Goal: Information Seeking & Learning: Learn about a topic

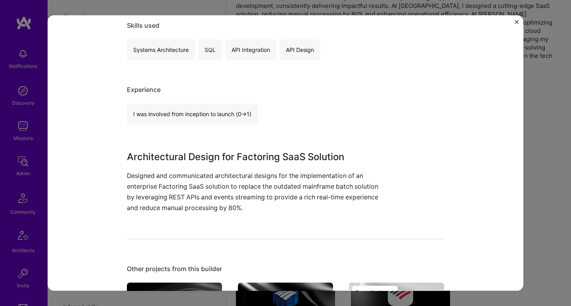
scroll to position [178, 0]
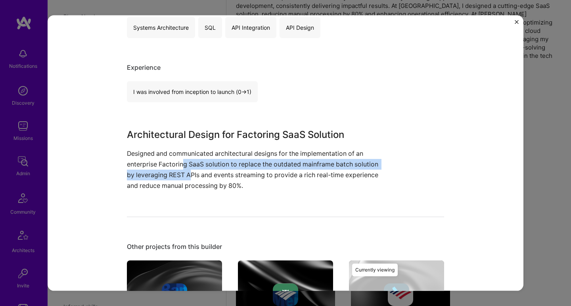
drag, startPoint x: 181, startPoint y: 158, endPoint x: 190, endPoint y: 172, distance: 17.3
click at [190, 172] on p "Designed and communicated architectural designs for the implementation of an en…" at bounding box center [256, 169] width 258 height 43
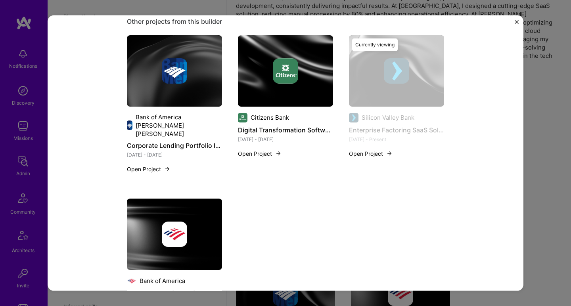
scroll to position [449, 0]
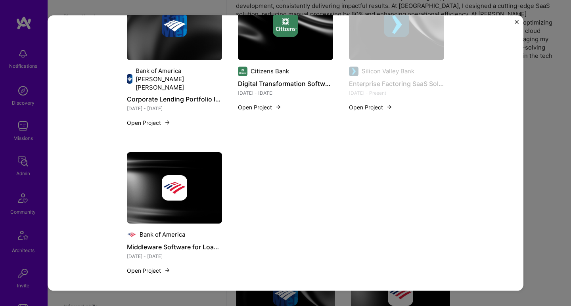
click at [214, 184] on div at bounding box center [174, 187] width 95 height 25
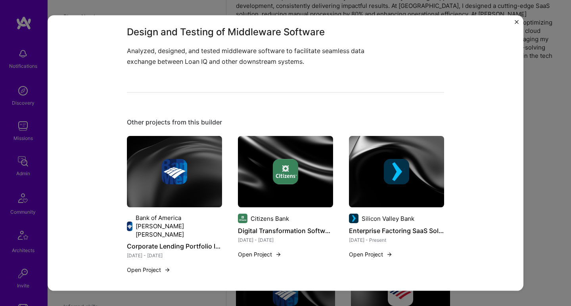
scroll to position [258, 0]
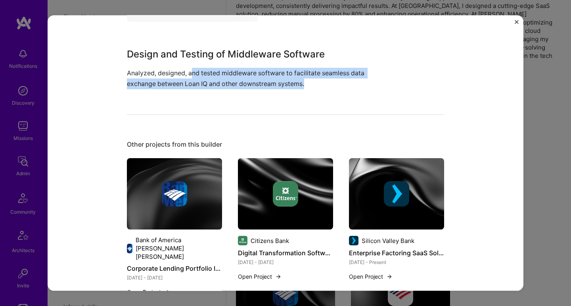
drag, startPoint x: 191, startPoint y: 76, endPoint x: 189, endPoint y: 91, distance: 15.5
click at [189, 91] on div "Middleware Software for Loan IQ Integration Bank of America Financial Services …" at bounding box center [285, 113] width 317 height 680
drag, startPoint x: 191, startPoint y: 83, endPoint x: 192, endPoint y: 70, distance: 13.1
click at [192, 70] on p "Analyzed, designed, and tested middleware software to facilitate seamless data …" at bounding box center [256, 77] width 258 height 21
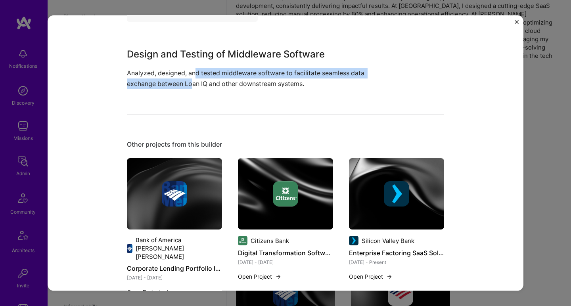
click at [192, 70] on p "Analyzed, designed, and tested middleware software to facilitate seamless data …" at bounding box center [256, 77] width 258 height 21
drag, startPoint x: 191, startPoint y: 71, endPoint x: 190, endPoint y: 84, distance: 13.1
click at [190, 84] on p "Analyzed, designed, and tested middleware software to facilitate seamless data …" at bounding box center [256, 77] width 258 height 21
click at [190, 83] on p "Analyzed, designed, and tested middleware software to facilitate seamless data …" at bounding box center [256, 77] width 258 height 21
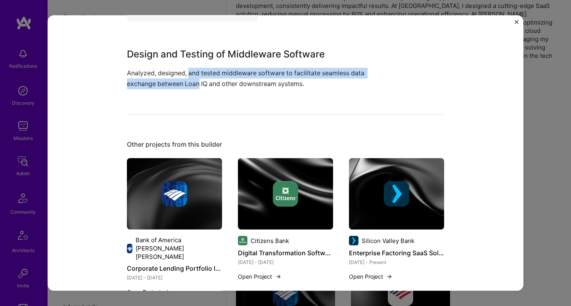
drag, startPoint x: 191, startPoint y: 84, endPoint x: 192, endPoint y: 73, distance: 11.2
click at [192, 74] on p "Analyzed, designed, and tested middleware software to facilitate seamless data …" at bounding box center [256, 77] width 258 height 21
click at [192, 73] on p "Analyzed, designed, and tested middleware software to facilitate seamless data …" at bounding box center [256, 77] width 258 height 21
drag, startPoint x: 192, startPoint y: 70, endPoint x: 189, endPoint y: 83, distance: 13.0
click at [189, 83] on p "Analyzed, designed, and tested middleware software to facilitate seamless data …" at bounding box center [256, 77] width 258 height 21
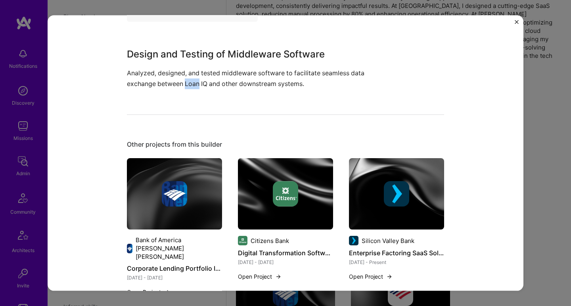
click at [189, 82] on p "Analyzed, designed, and tested middleware software to facilitate seamless data …" at bounding box center [256, 77] width 258 height 21
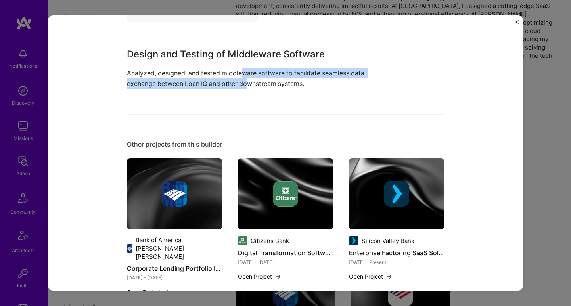
drag, startPoint x: 245, startPoint y: 86, endPoint x: 242, endPoint y: 72, distance: 14.5
click at [242, 72] on p "Analyzed, designed, and tested middleware software to facilitate seamless data …" at bounding box center [256, 77] width 258 height 21
drag, startPoint x: 238, startPoint y: 72, endPoint x: 230, endPoint y: 78, distance: 10.7
click at [230, 78] on p "Analyzed, designed, and tested middleware software to facilitate seamless data …" at bounding box center [256, 77] width 258 height 21
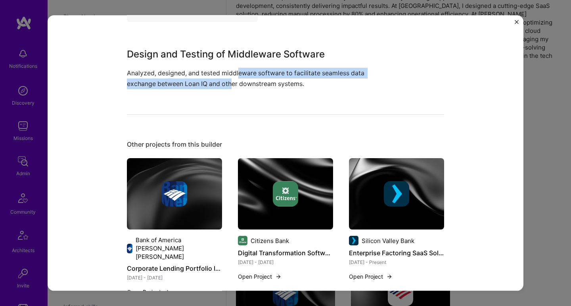
click at [230, 78] on p "Analyzed, designed, and tested middleware software to facilitate seamless data …" at bounding box center [256, 77] width 258 height 21
drag, startPoint x: 227, startPoint y: 82, endPoint x: 229, endPoint y: 73, distance: 9.6
click at [229, 73] on p "Analyzed, designed, and tested middleware software to facilitate seamless data …" at bounding box center [256, 77] width 258 height 21
drag, startPoint x: 229, startPoint y: 73, endPoint x: 225, endPoint y: 83, distance: 11.0
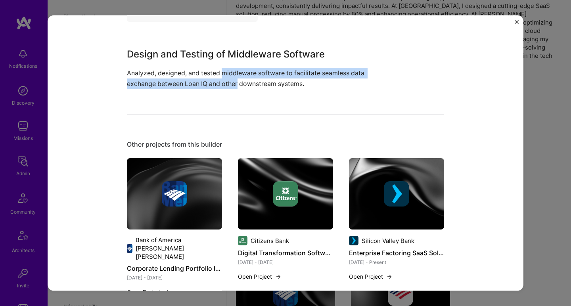
click at [225, 83] on p "Analyzed, designed, and tested middleware software to facilitate seamless data …" at bounding box center [256, 77] width 258 height 21
drag, startPoint x: 225, startPoint y: 83, endPoint x: 224, endPoint y: 73, distance: 10.3
click at [224, 73] on p "Analyzed, designed, and tested middleware software to facilitate seamless data …" at bounding box center [256, 77] width 258 height 21
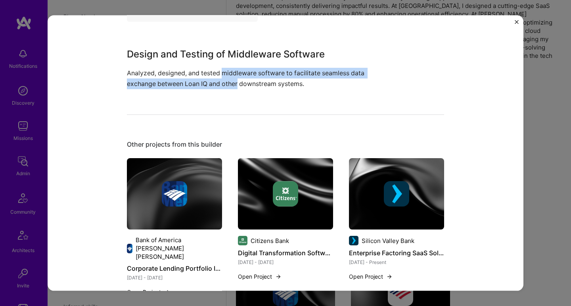
drag, startPoint x: 224, startPoint y: 73, endPoint x: 224, endPoint y: 79, distance: 6.7
click at [224, 79] on p "Analyzed, designed, and tested middleware software to facilitate seamless data …" at bounding box center [256, 77] width 258 height 21
drag, startPoint x: 224, startPoint y: 79, endPoint x: 224, endPoint y: 75, distance: 4.8
click at [224, 75] on p "Analyzed, designed, and tested middleware software to facilitate seamless data …" at bounding box center [256, 77] width 258 height 21
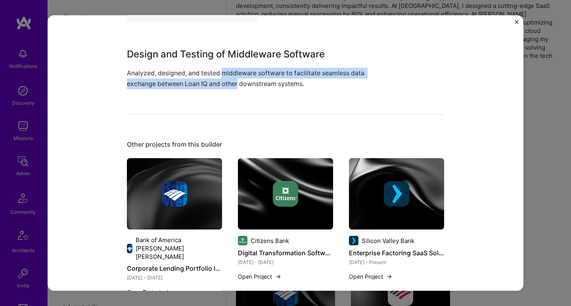
click at [224, 75] on p "Analyzed, designed, and tested middleware software to facilitate seamless data …" at bounding box center [256, 77] width 258 height 21
drag, startPoint x: 224, startPoint y: 75, endPoint x: 223, endPoint y: 83, distance: 8.5
click at [223, 83] on p "Analyzed, designed, and tested middleware software to facilitate seamless data …" at bounding box center [256, 77] width 258 height 21
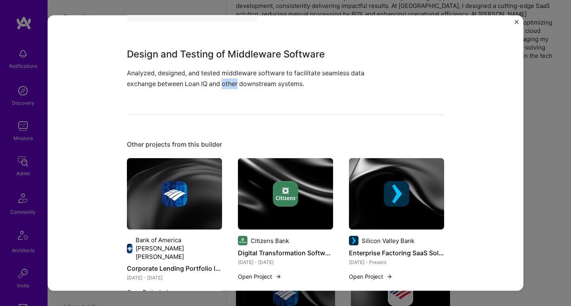
click at [223, 83] on p "Analyzed, designed, and tested middleware software to facilitate seamless data …" at bounding box center [256, 77] width 258 height 21
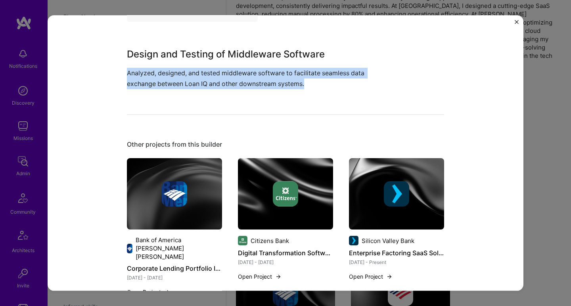
drag, startPoint x: 223, startPoint y: 83, endPoint x: 223, endPoint y: 77, distance: 6.0
click at [223, 77] on p "Analyzed, designed, and tested middleware software to facilitate seamless data …" at bounding box center [256, 77] width 258 height 21
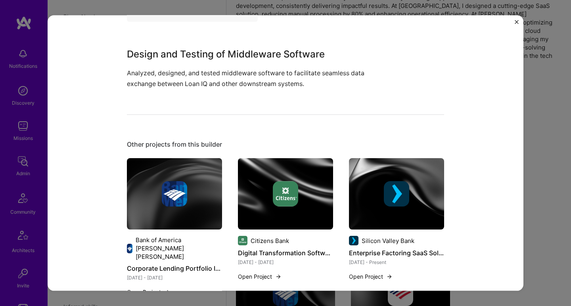
click at [225, 73] on p "Analyzed, designed, and tested middleware software to facilitate seamless data …" at bounding box center [256, 77] width 258 height 21
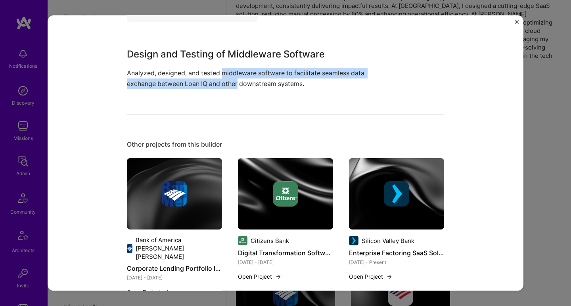
drag, startPoint x: 225, startPoint y: 73, endPoint x: 223, endPoint y: 82, distance: 9.3
click at [223, 82] on p "Analyzed, designed, and tested middleware software to facilitate seamless data …" at bounding box center [256, 77] width 258 height 21
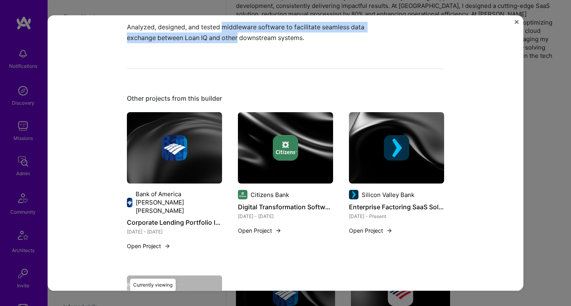
scroll to position [342, 0]
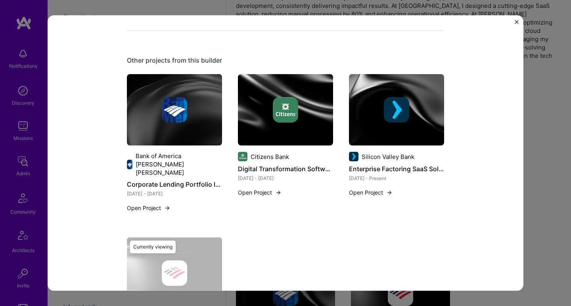
click at [186, 99] on div at bounding box center [174, 109] width 95 height 25
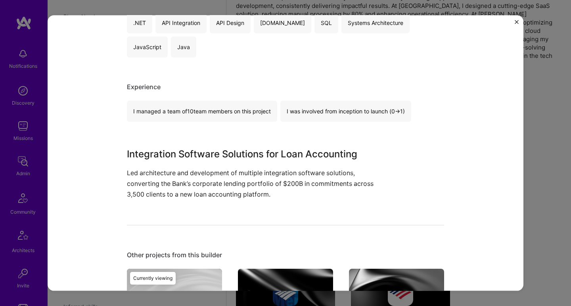
scroll to position [227, 0]
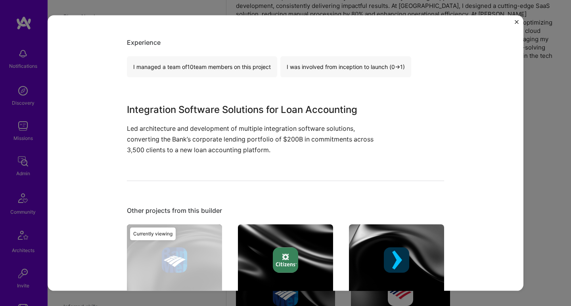
click at [185, 105] on h3 "Integration Software Solutions for Loan Accounting" at bounding box center [256, 109] width 258 height 14
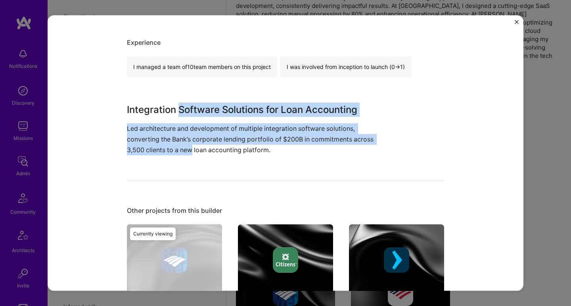
drag, startPoint x: 185, startPoint y: 105, endPoint x: 178, endPoint y: 146, distance: 41.8
click at [178, 146] on div "Integration Software Solutions for Loan Accounting Led architecture and develop…" at bounding box center [256, 128] width 258 height 53
click at [178, 146] on p "Led architecture and development of multiple integration software solutions, co…" at bounding box center [256, 139] width 258 height 33
drag, startPoint x: 178, startPoint y: 146, endPoint x: 186, endPoint y: 108, distance: 39.0
click at [186, 108] on div "Integration Software Solutions for Loan Accounting Led architecture and develop…" at bounding box center [256, 128] width 258 height 53
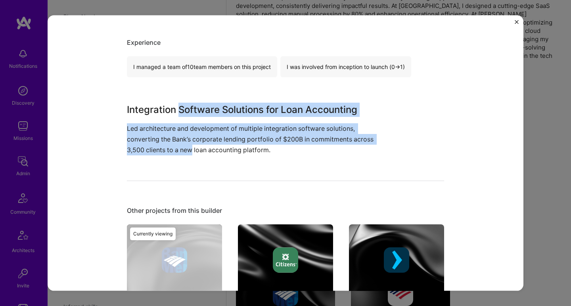
click at [186, 108] on h3 "Integration Software Solutions for Loan Accounting" at bounding box center [256, 109] width 258 height 14
drag, startPoint x: 186, startPoint y: 108, endPoint x: 178, endPoint y: 147, distance: 40.6
click at [178, 147] on div "Integration Software Solutions for Loan Accounting Led architecture and develop…" at bounding box center [256, 128] width 258 height 53
click at [178, 147] on p "Led architecture and development of multiple integration software solutions, co…" at bounding box center [256, 139] width 258 height 33
drag, startPoint x: 178, startPoint y: 147, endPoint x: 186, endPoint y: 109, distance: 38.9
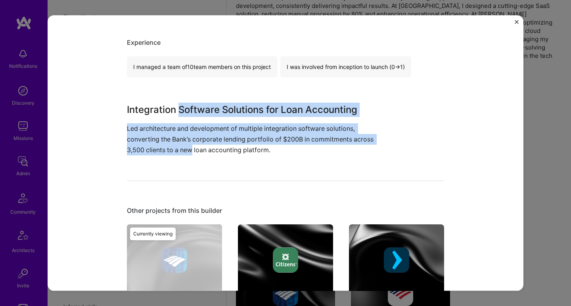
click at [186, 109] on div "Integration Software Solutions for Loan Accounting Led architecture and develop…" at bounding box center [256, 128] width 258 height 53
click at [186, 109] on h3 "Integration Software Solutions for Loan Accounting" at bounding box center [256, 109] width 258 height 14
drag, startPoint x: 186, startPoint y: 109, endPoint x: 181, endPoint y: 143, distance: 34.0
click at [181, 143] on div "Integration Software Solutions for Loan Accounting Led architecture and develop…" at bounding box center [256, 128] width 258 height 53
click at [181, 143] on p "Led architecture and development of multiple integration software solutions, co…" at bounding box center [256, 139] width 258 height 33
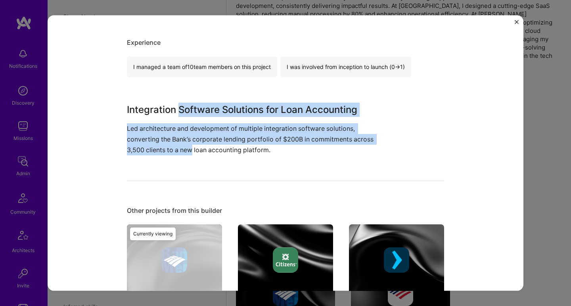
drag, startPoint x: 181, startPoint y: 143, endPoint x: 189, endPoint y: 109, distance: 35.3
click at [189, 109] on div "Integration Software Solutions for Loan Accounting Led architecture and develop…" at bounding box center [256, 128] width 258 height 53
click at [189, 109] on h3 "Integration Software Solutions for Loan Accounting" at bounding box center [256, 109] width 258 height 14
drag, startPoint x: 189, startPoint y: 109, endPoint x: 194, endPoint y: 149, distance: 41.1
click at [194, 149] on div "Integration Software Solutions for Loan Accounting Led architecture and develop…" at bounding box center [256, 128] width 258 height 53
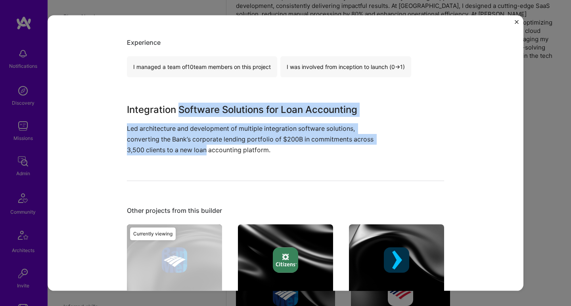
click at [194, 150] on p "Led architecture and development of multiple integration software solutions, co…" at bounding box center [256, 139] width 258 height 33
drag, startPoint x: 194, startPoint y: 150, endPoint x: 201, endPoint y: 107, distance: 43.3
click at [201, 107] on div "Integration Software Solutions for Loan Accounting Led architecture and develop…" at bounding box center [256, 128] width 258 height 53
click at [201, 107] on h3 "Integration Software Solutions for Loan Accounting" at bounding box center [256, 109] width 258 height 14
drag, startPoint x: 201, startPoint y: 107, endPoint x: 209, endPoint y: 151, distance: 45.2
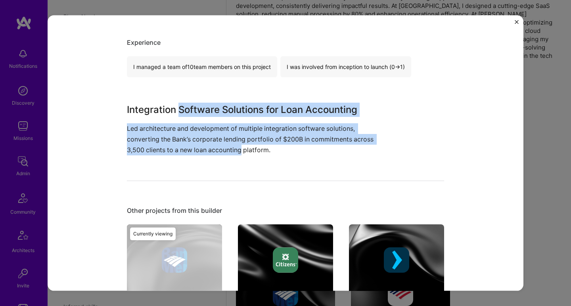
click at [209, 151] on div "Integration Software Solutions for Loan Accounting Led architecture and develop…" at bounding box center [256, 128] width 258 height 53
click at [209, 151] on p "Led architecture and development of multiple integration software solutions, co…" at bounding box center [256, 139] width 258 height 33
drag, startPoint x: 209, startPoint y: 151, endPoint x: 211, endPoint y: 109, distance: 42.1
click at [211, 109] on div "Integration Software Solutions for Loan Accounting Led architecture and develop…" at bounding box center [256, 128] width 258 height 53
click at [211, 109] on h3 "Integration Software Solutions for Loan Accounting" at bounding box center [256, 109] width 258 height 14
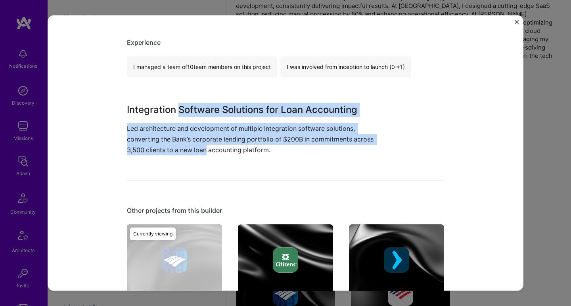
drag, startPoint x: 211, startPoint y: 109, endPoint x: 197, endPoint y: 148, distance: 40.9
click at [197, 148] on div "Integration Software Solutions for Loan Accounting Led architecture and develop…" at bounding box center [256, 128] width 258 height 53
click at [197, 148] on p "Led architecture and development of multiple integration software solutions, co…" at bounding box center [256, 139] width 258 height 33
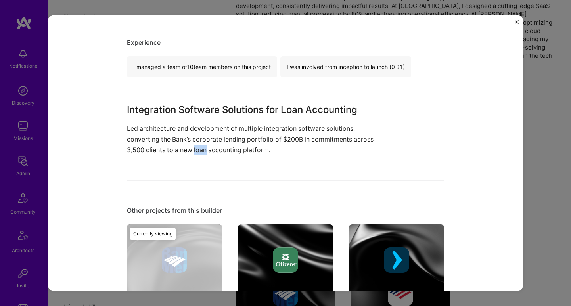
click at [197, 148] on p "Led architecture and development of multiple integration software solutions, co…" at bounding box center [256, 139] width 258 height 33
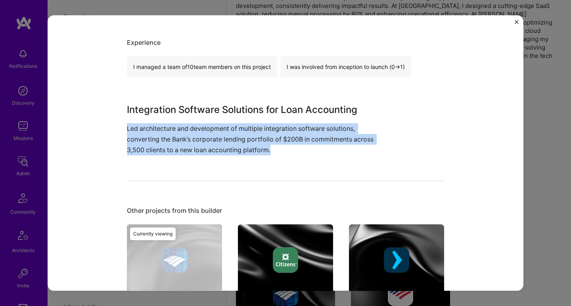
click at [197, 147] on p "Led architecture and development of multiple integration software solutions, co…" at bounding box center [256, 139] width 258 height 33
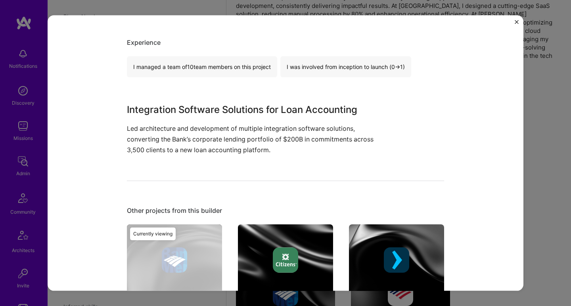
click at [197, 147] on p "Led architecture and development of multiple integration software solutions, co…" at bounding box center [256, 139] width 258 height 33
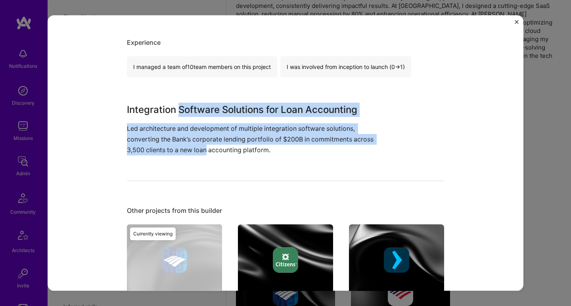
drag, startPoint x: 197, startPoint y: 147, endPoint x: 201, endPoint y: 103, distance: 44.2
click at [201, 103] on div "Integration Software Solutions for Loan Accounting Led architecture and develop…" at bounding box center [256, 128] width 258 height 53
click at [201, 103] on h3 "Integration Software Solutions for Loan Accounting" at bounding box center [256, 109] width 258 height 14
drag, startPoint x: 201, startPoint y: 103, endPoint x: 193, endPoint y: 147, distance: 44.7
click at [193, 147] on div "Integration Software Solutions for Loan Accounting Led architecture and develop…" at bounding box center [256, 128] width 258 height 53
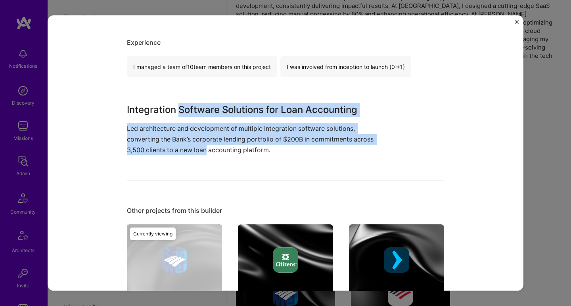
click at [193, 147] on p "Led architecture and development of multiple integration software solutions, co…" at bounding box center [256, 139] width 258 height 33
drag, startPoint x: 193, startPoint y: 147, endPoint x: 200, endPoint y: 112, distance: 35.6
click at [200, 112] on div "Integration Software Solutions for Loan Accounting Led architecture and develop…" at bounding box center [256, 128] width 258 height 53
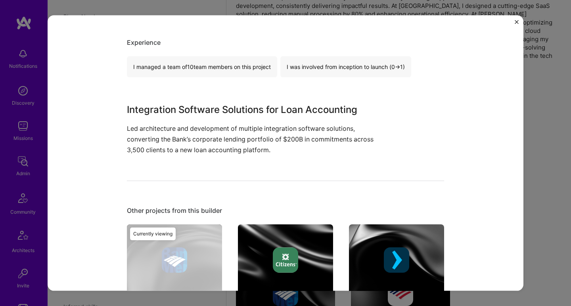
click at [209, 146] on p "Led architecture and development of multiple integration software solutions, co…" at bounding box center [256, 139] width 258 height 33
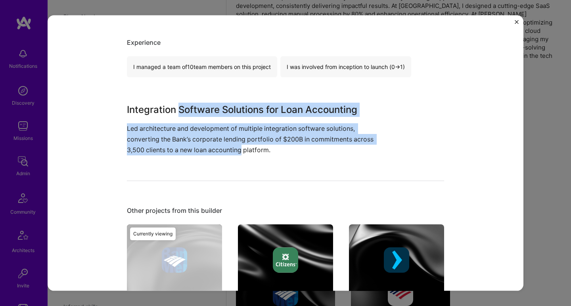
drag
click at [210, 106] on div "Integration Software Solutions for Loan Accounting Led architecture and develop…" at bounding box center [256, 128] width 258 height 53
click at [210, 106] on h3 "Integration Software Solutions for Loan Accounting" at bounding box center [256, 109] width 258 height 14
click at [208, 149] on div "Integration Software Solutions for Loan Accounting Led architecture and develop…" at bounding box center [256, 128] width 258 height 53
click at [208, 149] on p "Led architecture and development of multiple integration software solutions, co…" at bounding box center [256, 139] width 258 height 33
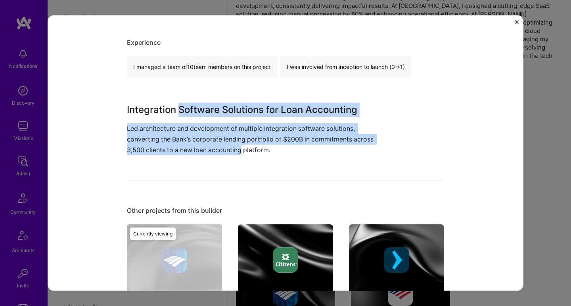
click at [212, 109] on div "Integration Software Solutions for Loan Accounting Led architecture and develop…" at bounding box center [256, 128] width 258 height 53
click at [212, 109] on h3 "Integration Software Solutions for Loan Accounting" at bounding box center [256, 109] width 258 height 14
click at [204, 147] on div "Integration Software Solutions for Loan Accounting Led architecture and develop…" at bounding box center [256, 128] width 258 height 53
click at [204, 147] on p "Led architecture and development of multiple integration software solutions, co…" at bounding box center [256, 139] width 258 height 33
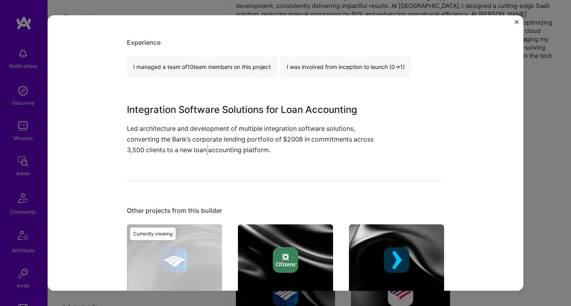
click at [204, 147] on p "Led architecture and development of multiple integration software solutions, co…" at bounding box center [256, 139] width 258 height 33
click at [201, 148] on p "Led architecture and development of multiple integration software solutions, co…" at bounding box center [256, 139] width 258 height 33
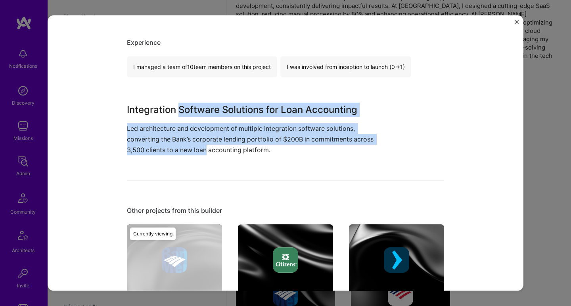
click at [203, 105] on div "Integration Software Solutions for Loan Accounting Led architecture and develop…" at bounding box center [256, 128] width 258 height 53
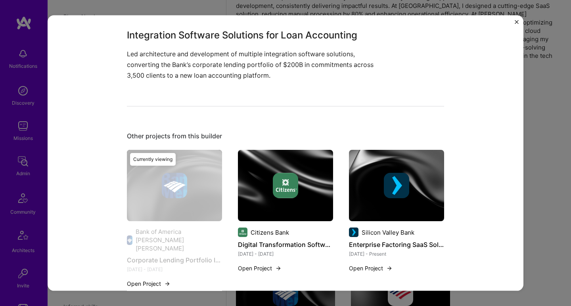
click at [255, 178] on div at bounding box center [285, 185] width 95 height 25
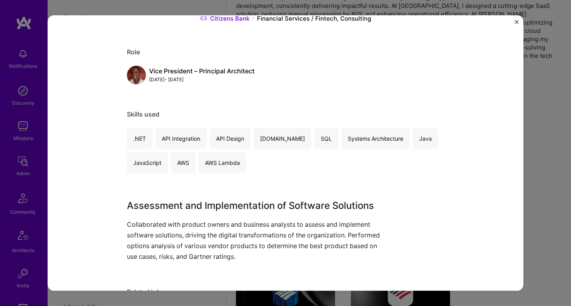
scroll to position [89, 0]
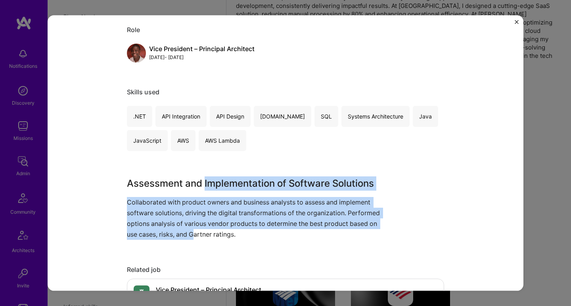
click at [193, 228] on div "Assessment and Implementation of Software Solutions Collaborated with product o…" at bounding box center [256, 208] width 258 height 64
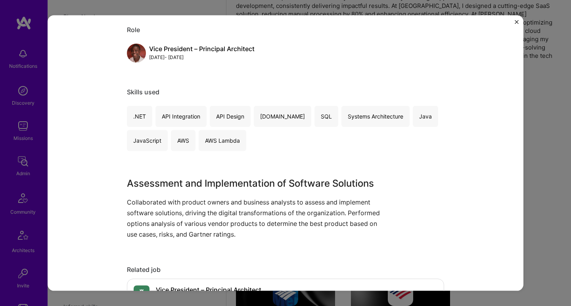
click at [192, 228] on p "Collaborated with product owners and business analysts to assess and implement …" at bounding box center [256, 218] width 258 height 43
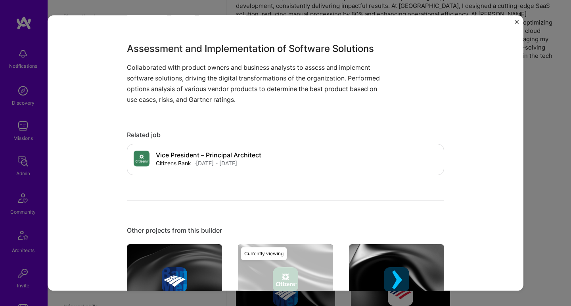
scroll to position [335, 0]
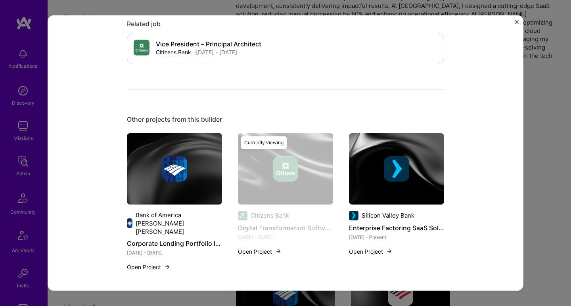
click at [372, 149] on img at bounding box center [396, 168] width 95 height 71
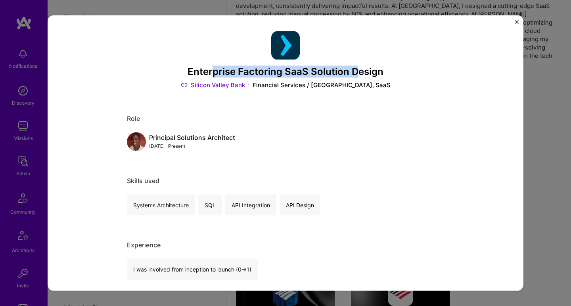
drag, startPoint x: 209, startPoint y: 73, endPoint x: 356, endPoint y: 73, distance: 146.3
click at [356, 73] on h3 "Enterprise Factoring SaaS Solution Design" at bounding box center [285, 71] width 317 height 11
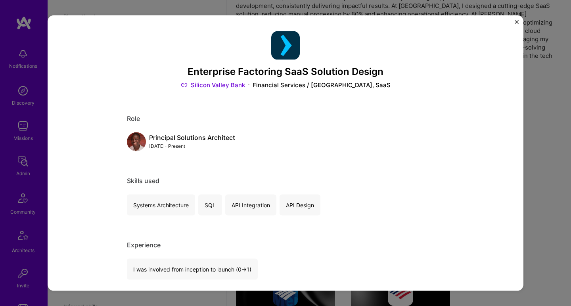
click at [356, 73] on h3 "Enterprise Factoring SaaS Solution Design" at bounding box center [285, 71] width 317 height 11
click at [353, 73] on h3 "Enterprise Factoring SaaS Solution Design" at bounding box center [285, 71] width 317 height 11
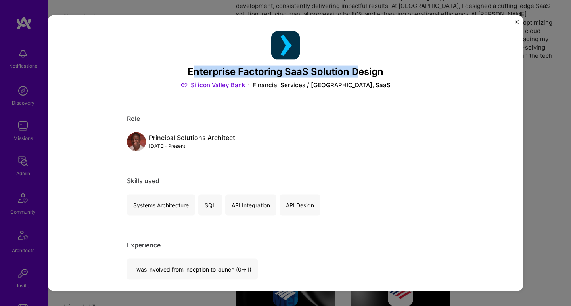
drag, startPoint x: 356, startPoint y: 72, endPoint x: 189, endPoint y: 71, distance: 166.1
click at [189, 71] on h3 "Enterprise Factoring SaaS Solution Design" at bounding box center [285, 71] width 317 height 11
drag, startPoint x: 192, startPoint y: 71, endPoint x: 362, endPoint y: 67, distance: 170.1
click at [362, 67] on h3 "Enterprise Factoring SaaS Solution Design" at bounding box center [285, 71] width 317 height 11
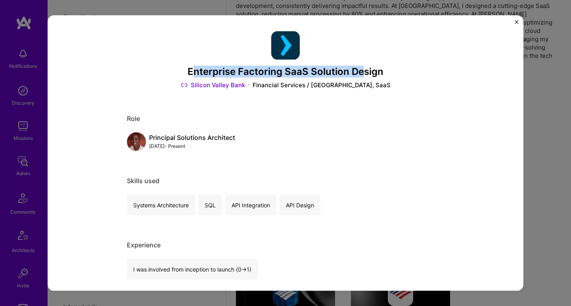
click at [362, 67] on h3 "Enterprise Factoring SaaS Solution Design" at bounding box center [285, 71] width 317 height 11
drag, startPoint x: 366, startPoint y: 70, endPoint x: 204, endPoint y: 72, distance: 162.1
click at [204, 72] on h3 "Enterprise Factoring SaaS Solution Design" at bounding box center [285, 71] width 317 height 11
drag, startPoint x: 201, startPoint y: 73, endPoint x: 363, endPoint y: 69, distance: 162.2
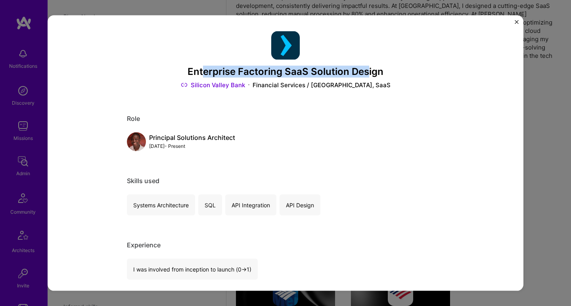
click at [363, 69] on h3 "Enterprise Factoring SaaS Solution Design" at bounding box center [285, 71] width 317 height 11
drag, startPoint x: 363, startPoint y: 70, endPoint x: 208, endPoint y: 75, distance: 155.0
click at [208, 75] on h3 "Enterprise Factoring SaaS Solution Design" at bounding box center [285, 71] width 317 height 11
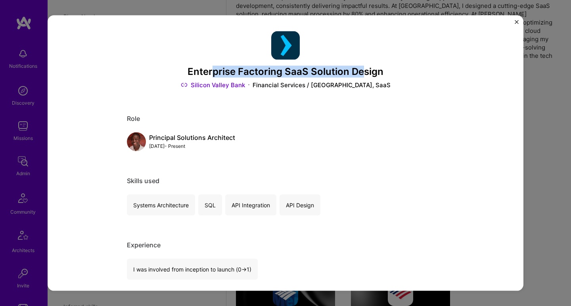
drag, startPoint x: 209, startPoint y: 74, endPoint x: 362, endPoint y: 70, distance: 153.1
click at [361, 70] on h3 "Enterprise Factoring SaaS Solution Design" at bounding box center [285, 71] width 317 height 11
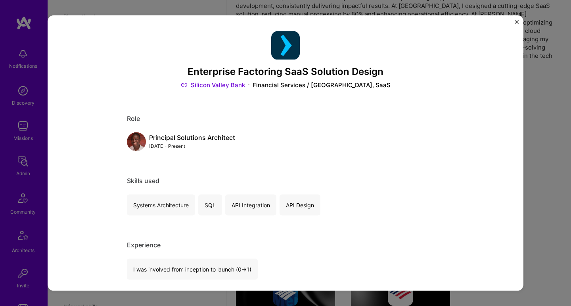
click at [362, 70] on h3 "Enterprise Factoring SaaS Solution Design" at bounding box center [285, 71] width 317 height 11
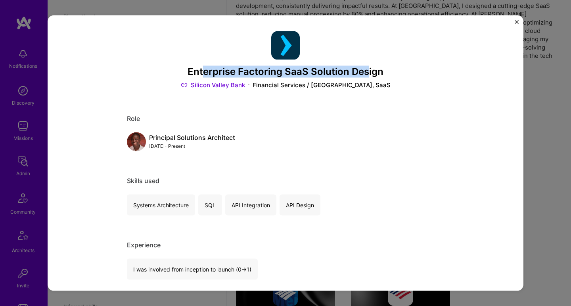
drag, startPoint x: 364, startPoint y: 70, endPoint x: 200, endPoint y: 74, distance: 163.7
click at [200, 74] on h3 "Enterprise Factoring SaaS Solution Design" at bounding box center [285, 71] width 317 height 11
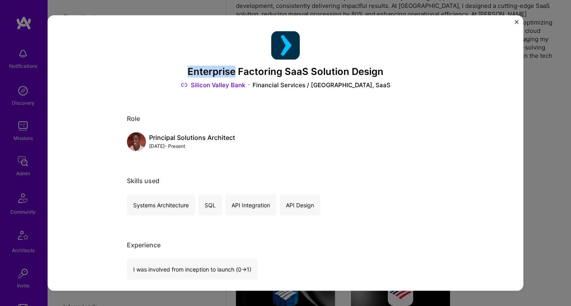
drag, startPoint x: 200, startPoint y: 74, endPoint x: 228, endPoint y: 73, distance: 28.2
click at [228, 73] on h3 "Enterprise Factoring SaaS Solution Design" at bounding box center [285, 71] width 317 height 11
click at [200, 73] on h3 "Enterprise Factoring SaaS Solution Design" at bounding box center [285, 71] width 317 height 11
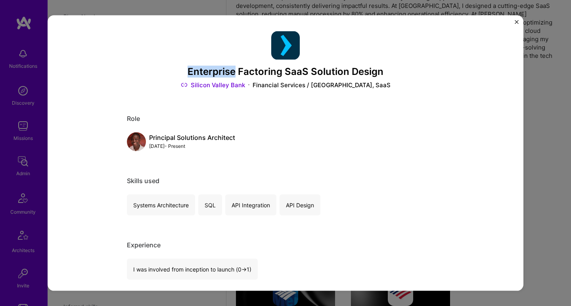
click at [204, 71] on h3 "Enterprise Factoring SaaS Solution Design" at bounding box center [285, 71] width 317 height 11
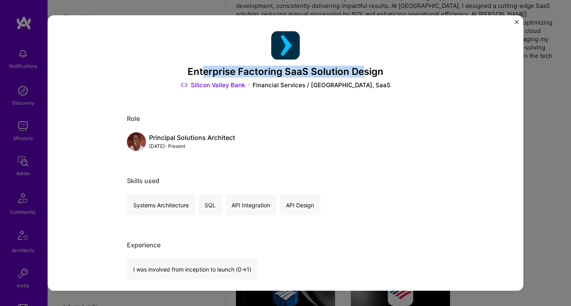
drag, startPoint x: 199, startPoint y: 72, endPoint x: 361, endPoint y: 67, distance: 161.4
click at [361, 67] on h3 "Enterprise Factoring SaaS Solution Design" at bounding box center [285, 71] width 317 height 11
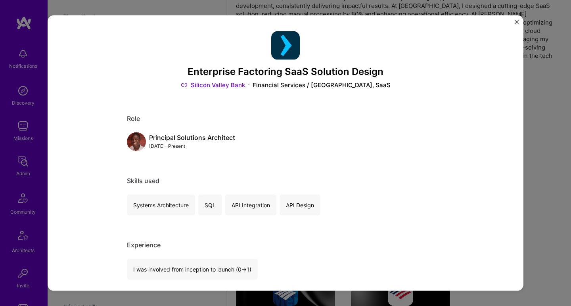
click at [361, 67] on h3 "Enterprise Factoring SaaS Solution Design" at bounding box center [285, 71] width 317 height 11
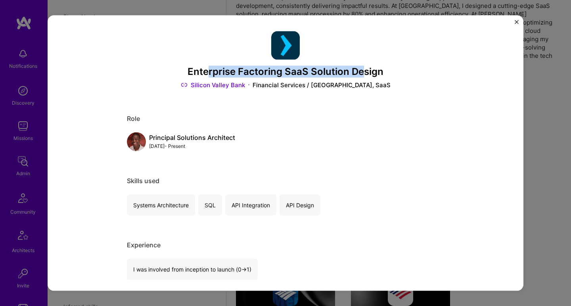
drag, startPoint x: 352, startPoint y: 70, endPoint x: 204, endPoint y: 73, distance: 148.3
click at [205, 73] on h3 "Enterprise Factoring SaaS Solution Design" at bounding box center [285, 71] width 317 height 11
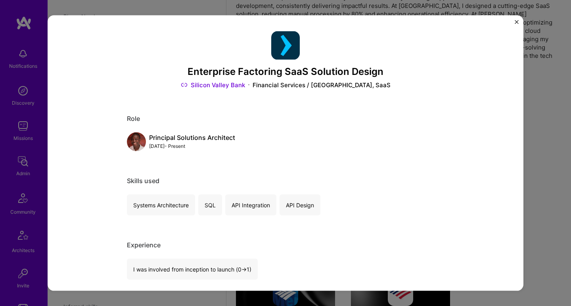
click at [203, 73] on h3 "Enterprise Factoring SaaS Solution Design" at bounding box center [285, 71] width 317 height 11
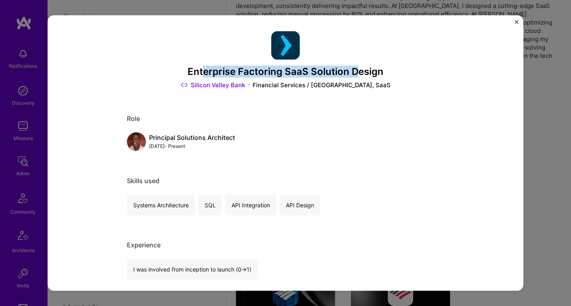
drag, startPoint x: 202, startPoint y: 74, endPoint x: 352, endPoint y: 67, distance: 150.0
click at [352, 67] on h3 "Enterprise Factoring SaaS Solution Design" at bounding box center [285, 71] width 317 height 11
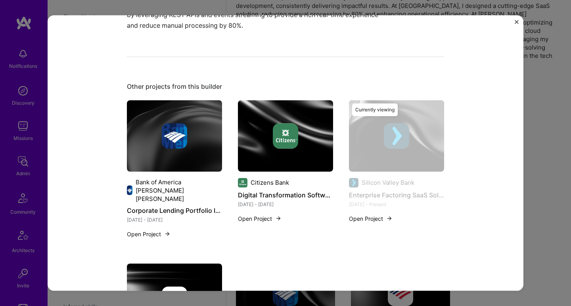
scroll to position [412, 0]
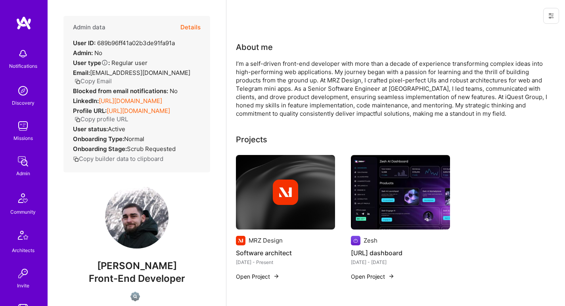
click at [118, 105] on link "https://linkedin.com/in/muresanroland" at bounding box center [130, 101] width 63 height 8
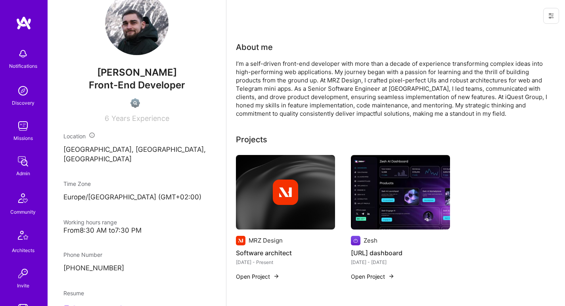
scroll to position [338, 0]
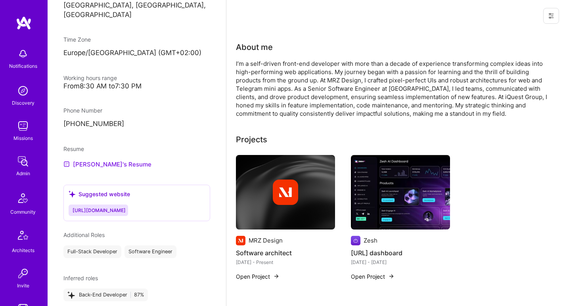
click at [95, 169] on link "Roland's Resume" at bounding box center [107, 164] width 88 height 10
click at [257, 73] on div "I’m a self-driven front-end developer with more than a decade of experience tra…" at bounding box center [394, 88] width 317 height 58
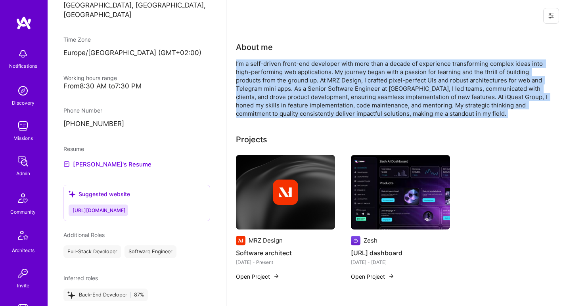
click at [257, 73] on div "I’m a self-driven front-end developer with more than a decade of experience tra…" at bounding box center [394, 88] width 317 height 58
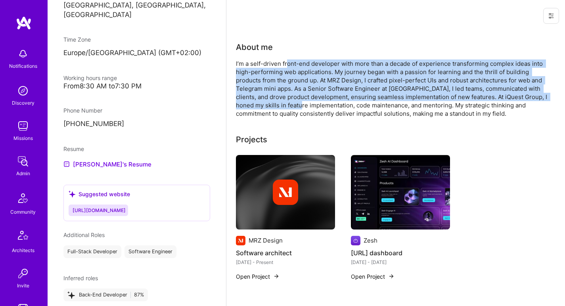
drag, startPoint x: 287, startPoint y: 60, endPoint x: 302, endPoint y: 108, distance: 50.2
click at [302, 108] on div "I’m a self-driven front-end developer with more than a decade of experience tra…" at bounding box center [394, 88] width 317 height 58
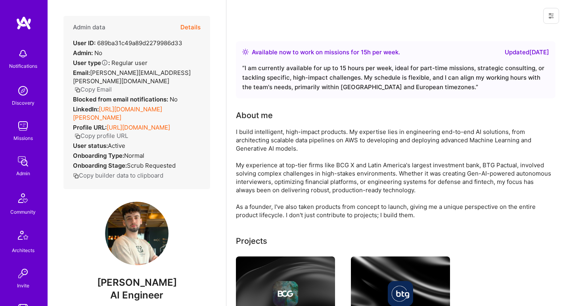
click at [107, 105] on link "[URL][DOMAIN_NAME][PERSON_NAME]" at bounding box center [117, 113] width 89 height 16
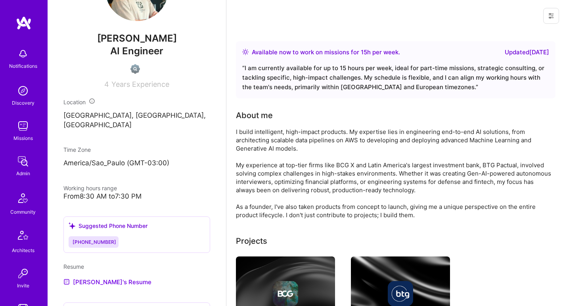
scroll to position [434, 0]
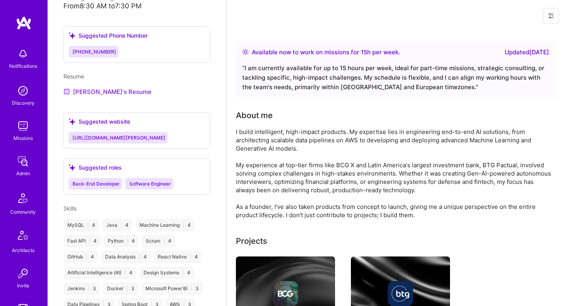
click at [106, 87] on link "[PERSON_NAME]'s Resume" at bounding box center [107, 92] width 88 height 10
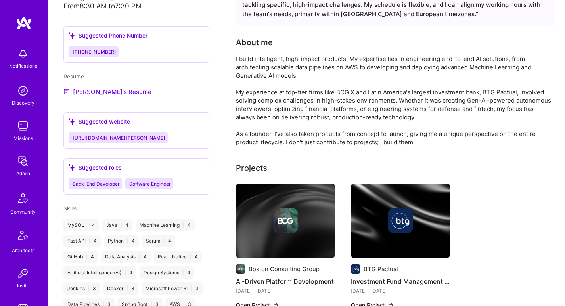
scroll to position [51, 0]
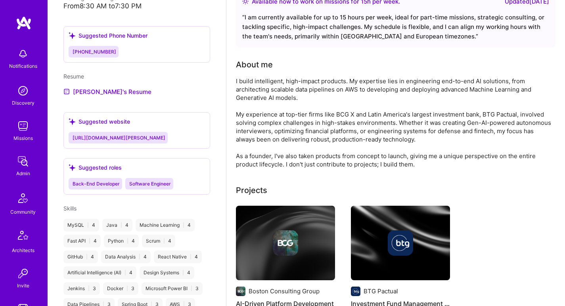
click at [273, 94] on div "I build intelligent, high-impact products. My expertise lies in engineering end…" at bounding box center [394, 123] width 317 height 92
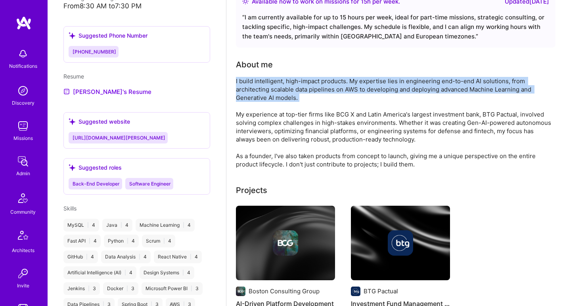
click at [273, 94] on div "I build intelligent, high-impact products. My expertise lies in engineering end…" at bounding box center [394, 123] width 317 height 92
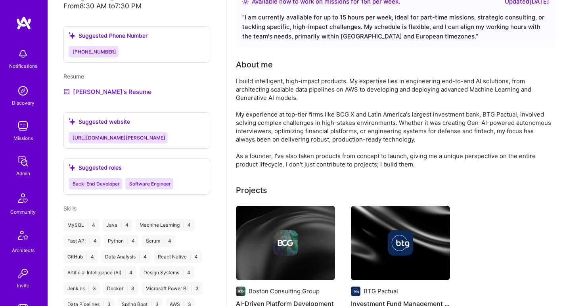
click at [275, 122] on div "I build intelligent, high-impact products. My expertise lies in engineering end…" at bounding box center [394, 123] width 317 height 92
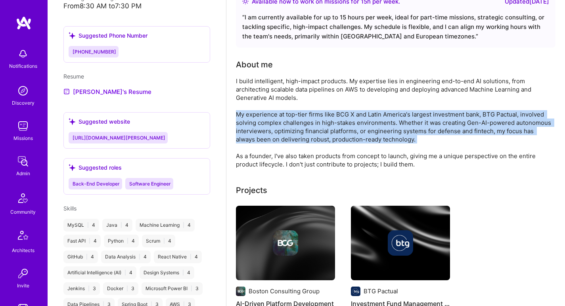
click at [275, 122] on div "I build intelligent, high-impact products. My expertise lies in engineering end…" at bounding box center [394, 123] width 317 height 92
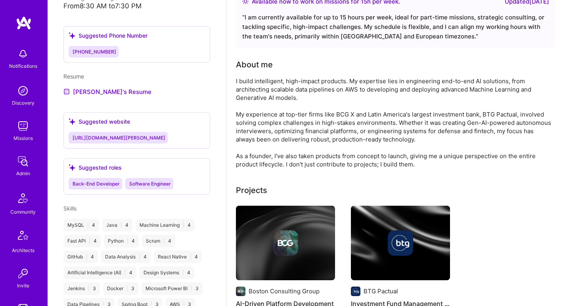
click at [278, 88] on div "I build intelligent, high-impact products. My expertise lies in engineering end…" at bounding box center [394, 123] width 317 height 92
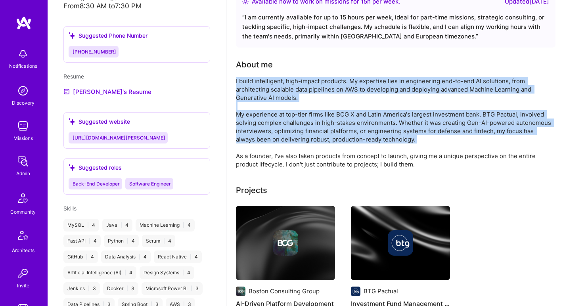
drag, startPoint x: 278, startPoint y: 88, endPoint x: 267, endPoint y: 125, distance: 38.5
click at [267, 125] on div "I build intelligent, high-impact products. My expertise lies in engineering end…" at bounding box center [394, 123] width 317 height 92
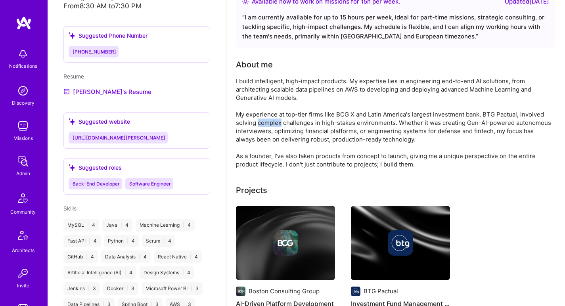
click at [267, 125] on div "I build intelligent, high-impact products. My expertise lies in engineering end…" at bounding box center [394, 123] width 317 height 92
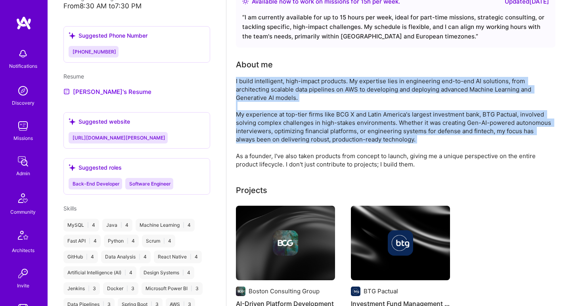
drag, startPoint x: 267, startPoint y: 125, endPoint x: 268, endPoint y: 90, distance: 35.3
click at [268, 90] on div "I build intelligent, high-impact products. My expertise lies in engineering end…" at bounding box center [394, 123] width 317 height 92
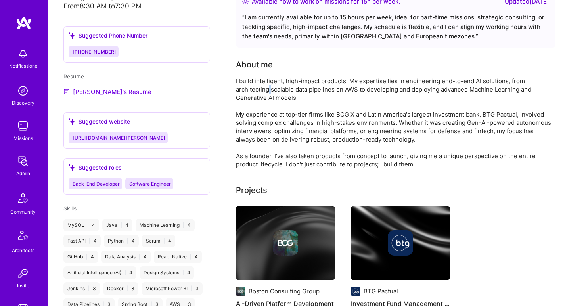
click at [268, 90] on div "I build intelligent, high-impact products. My expertise lies in engineering end…" at bounding box center [394, 123] width 317 height 92
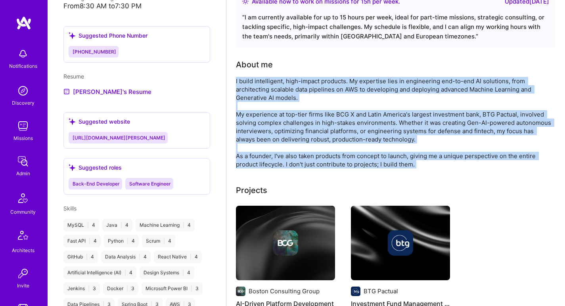
drag, startPoint x: 268, startPoint y: 90, endPoint x: 246, endPoint y: 156, distance: 69.9
click at [246, 156] on div "I build intelligent, high-impact products. My expertise lies in engineering end…" at bounding box center [394, 123] width 317 height 92
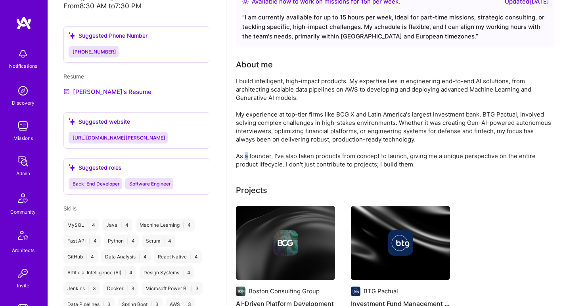
click at [246, 156] on div "I build intelligent, high-impact products. My expertise lies in engineering end…" at bounding box center [394, 123] width 317 height 92
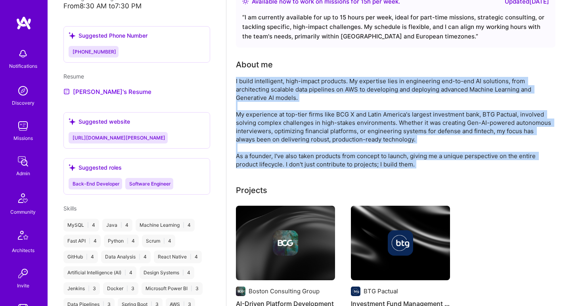
drag, startPoint x: 246, startPoint y: 156, endPoint x: 254, endPoint y: 92, distance: 65.1
click at [254, 92] on div "I build intelligent, high-impact products. My expertise lies in engineering end…" at bounding box center [394, 123] width 317 height 92
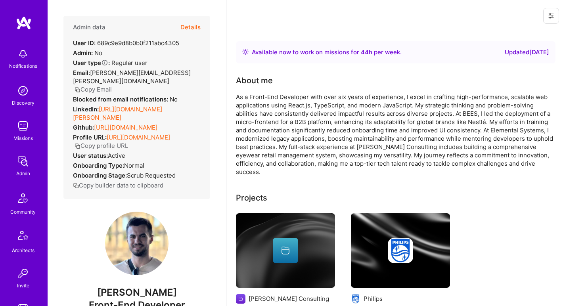
click at [125, 105] on link "https://linkedin.com/in/felipe-carl" at bounding box center [117, 113] width 89 height 16
click at [117, 124] on link "https://github.com/felipecarl" at bounding box center [125, 128] width 63 height 8
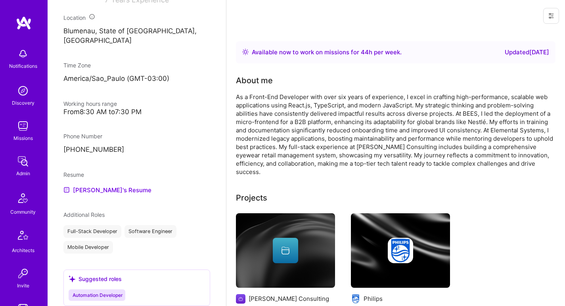
scroll to position [366, 0]
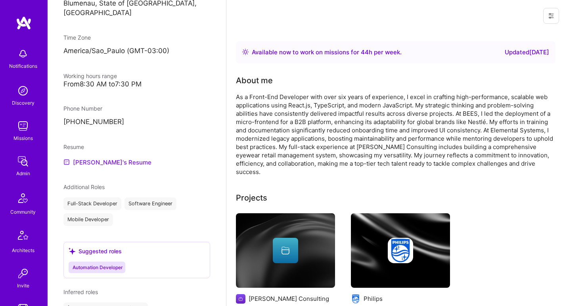
click at [99, 157] on link "Felipe Eduardo's Resume" at bounding box center [107, 162] width 88 height 10
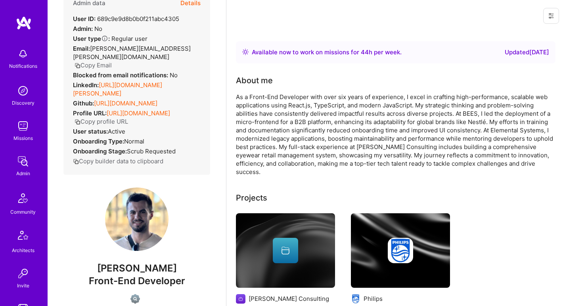
scroll to position [0, 0]
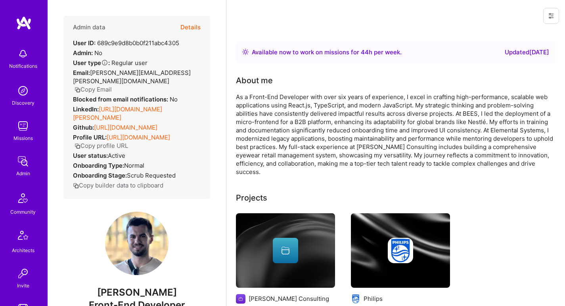
click at [263, 100] on div "As a Front-End Developer with over six years of experience, I excel in crafting…" at bounding box center [394, 134] width 317 height 83
click at [275, 96] on div "As a Front-End Developer with over six years of experience, I excel in crafting…" at bounding box center [394, 134] width 317 height 83
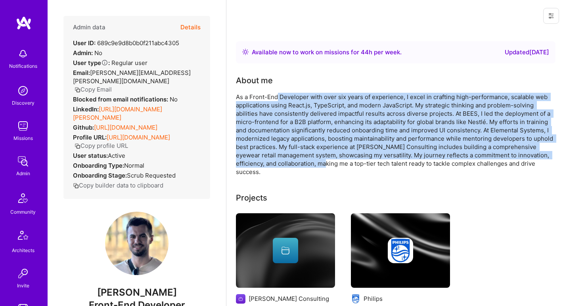
drag, startPoint x: 278, startPoint y: 96, endPoint x: 311, endPoint y: 163, distance: 74.3
click at [311, 163] on div "As a Front-End Developer with over six years of experience, I excel in crafting…" at bounding box center [394, 134] width 317 height 83
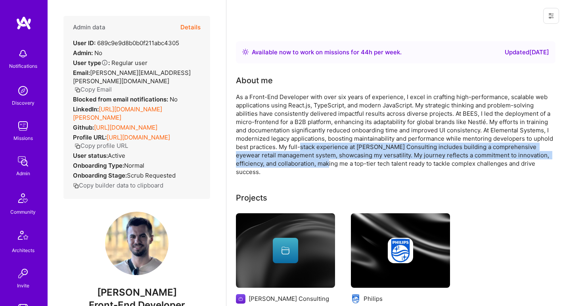
drag, startPoint x: 311, startPoint y: 163, endPoint x: 309, endPoint y: 122, distance: 40.9
click at [310, 138] on div "As a Front-End Developer with over six years of experience, I excel in crafting…" at bounding box center [394, 134] width 317 height 83
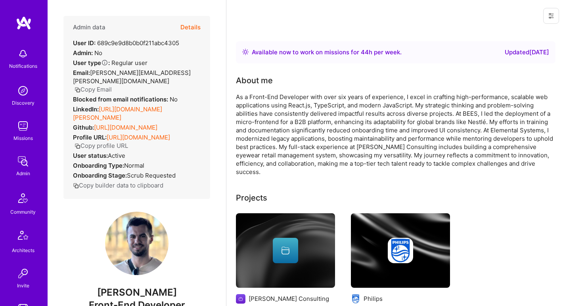
click at [307, 94] on div "As a Front-End Developer with over six years of experience, I excel in crafting…" at bounding box center [394, 134] width 317 height 83
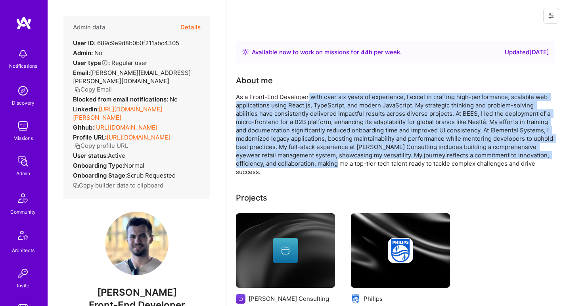
drag, startPoint x: 307, startPoint y: 94, endPoint x: 314, endPoint y: 161, distance: 66.5
click at [314, 161] on div "As a Front-End Developer with over six years of experience, I excel in crafting…" at bounding box center [394, 134] width 317 height 83
drag, startPoint x: 314, startPoint y: 161, endPoint x: 310, endPoint y: 95, distance: 65.9
click at [310, 95] on div "As a Front-End Developer with over six years of experience, I excel in crafting…" at bounding box center [394, 134] width 317 height 83
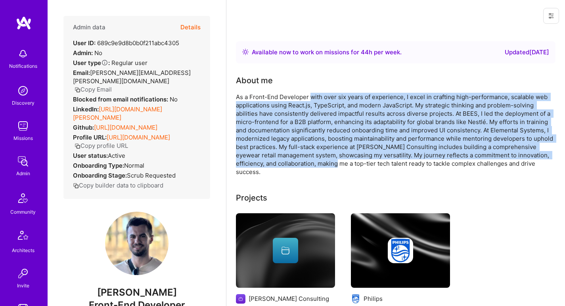
click at [310, 95] on div "As a Front-End Developer with over six years of experience, I excel in crafting…" at bounding box center [394, 134] width 317 height 83
drag, startPoint x: 310, startPoint y: 95, endPoint x: 321, endPoint y: 164, distance: 70.3
click at [321, 164] on div "As a Front-End Developer with over six years of experience, I excel in crafting…" at bounding box center [394, 134] width 317 height 83
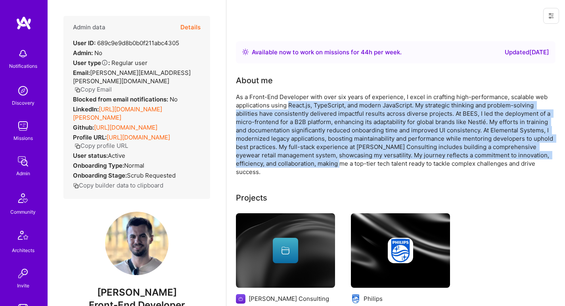
drag, startPoint x: 321, startPoint y: 164, endPoint x: 307, endPoint y: 103, distance: 61.8
click at [307, 103] on div "As a Front-End Developer with over six years of experience, I excel in crafting…" at bounding box center [394, 134] width 317 height 83
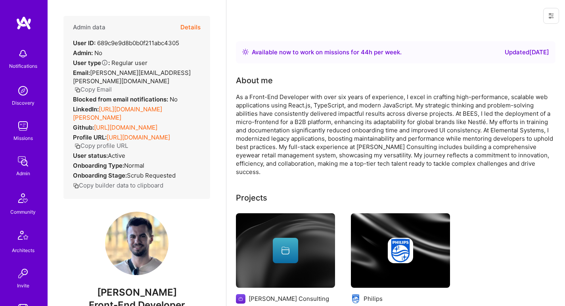
click at [308, 94] on div "As a Front-End Developer with over six years of experience, I excel in crafting…" at bounding box center [394, 134] width 317 height 83
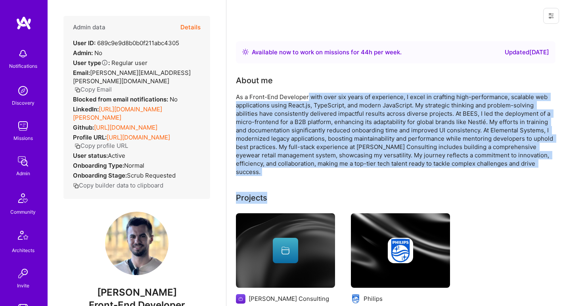
drag, startPoint x: 308, startPoint y: 94, endPoint x: 308, endPoint y: 168, distance: 74.1
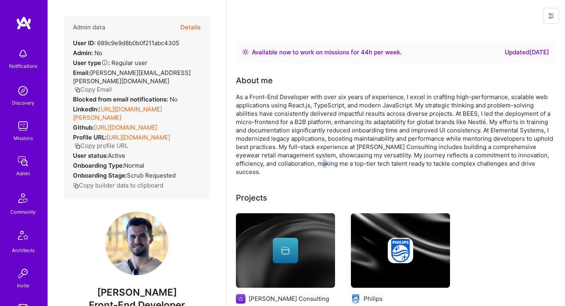
click at [308, 166] on div "As a Front-End Developer with over six years of experience, I excel in crafting…" at bounding box center [394, 134] width 317 height 83
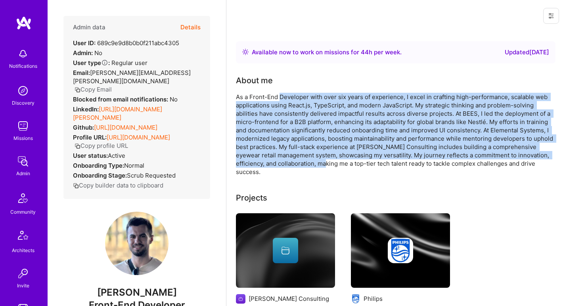
drag, startPoint x: 308, startPoint y: 166, endPoint x: 298, endPoint y: 94, distance: 72.0
click at [298, 94] on div "As a Front-End Developer with over six years of experience, I excel in crafting…" at bounding box center [394, 134] width 317 height 83
drag, startPoint x: 298, startPoint y: 94, endPoint x: 302, endPoint y: 159, distance: 64.8
click at [302, 159] on div "As a Front-End Developer with over six years of experience, I excel in crafting…" at bounding box center [394, 134] width 317 height 83
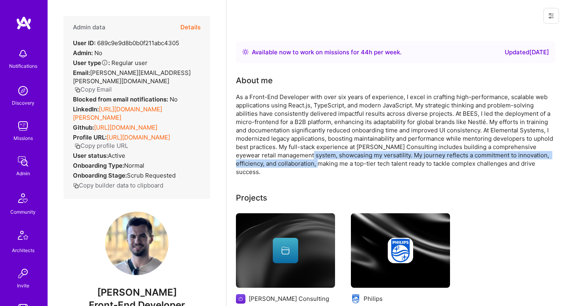
click at [302, 159] on div "As a Front-End Developer with over six years of experience, I excel in crafting…" at bounding box center [394, 134] width 317 height 83
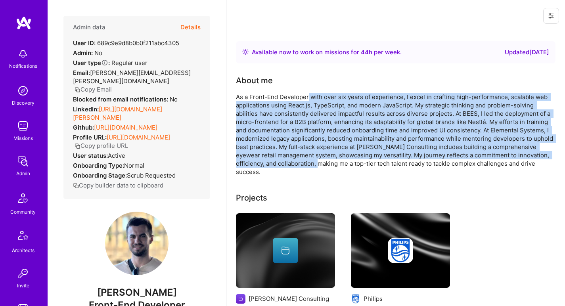
drag, startPoint x: 302, startPoint y: 159, endPoint x: 309, endPoint y: 97, distance: 61.8
click at [309, 97] on div "As a Front-End Developer with over six years of experience, I excel in crafting…" at bounding box center [394, 134] width 317 height 83
drag, startPoint x: 309, startPoint y: 97, endPoint x: 325, endPoint y: 160, distance: 65.1
click at [325, 160] on div "As a Front-End Developer with over six years of experience, I excel in crafting…" at bounding box center [394, 134] width 317 height 83
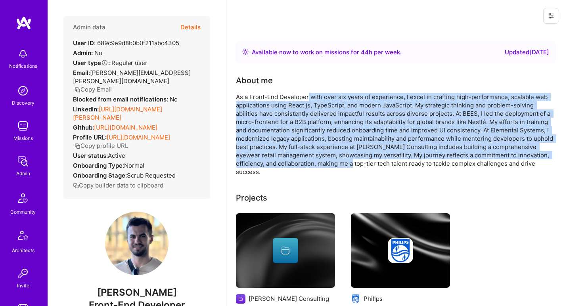
click at [325, 160] on div "As a Front-End Developer with over six years of experience, I excel in crafting…" at bounding box center [394, 134] width 317 height 83
drag, startPoint x: 325, startPoint y: 160, endPoint x: 316, endPoint y: 96, distance: 64.5
click at [316, 96] on div "As a Front-End Developer with over six years of experience, I excel in crafting…" at bounding box center [394, 134] width 317 height 83
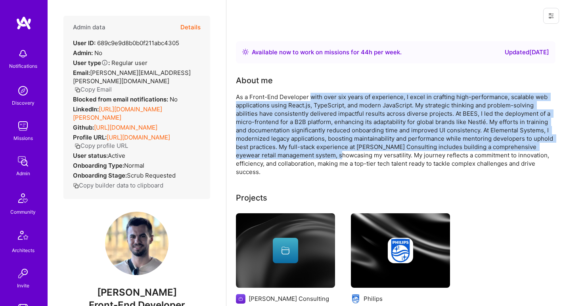
drag, startPoint x: 316, startPoint y: 96, endPoint x: 317, endPoint y: 155, distance: 58.7
click at [317, 155] on div "As a Front-End Developer with over six years of experience, I excel in crafting…" at bounding box center [394, 134] width 317 height 83
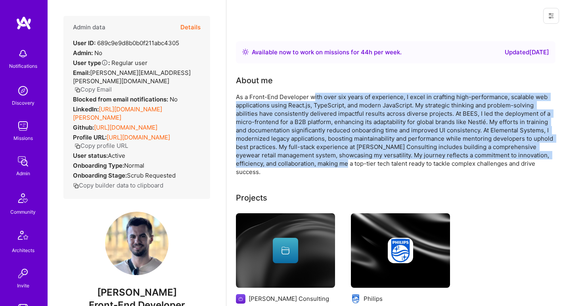
drag, startPoint x: 314, startPoint y: 96, endPoint x: 330, endPoint y: 161, distance: 66.5
click at [330, 161] on div "As a Front-End Developer with over six years of experience, I excel in crafting…" at bounding box center [394, 134] width 317 height 83
click at [284, 116] on div "As a Front-End Developer with over six years of experience, I excel in crafting…" at bounding box center [394, 134] width 317 height 83
drag, startPoint x: 277, startPoint y: 94, endPoint x: 329, endPoint y: 159, distance: 83.7
click at [329, 159] on div "As a Front-End Developer with over six years of experience, I excel in crafting…" at bounding box center [394, 134] width 317 height 83
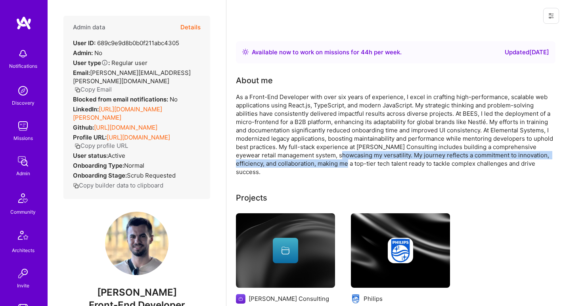
click at [331, 159] on div "As a Front-End Developer with over six years of experience, I excel in crafting…" at bounding box center [394, 134] width 317 height 83
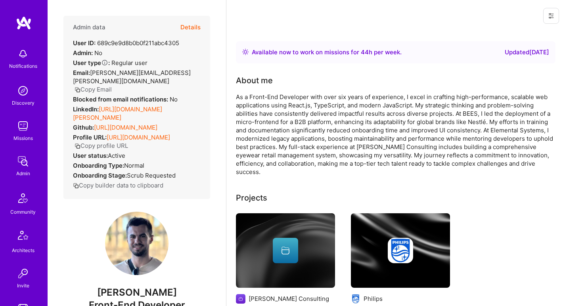
click at [361, 162] on div "As a Front-End Developer with over six years of experience, I excel in crafting…" at bounding box center [394, 134] width 317 height 83
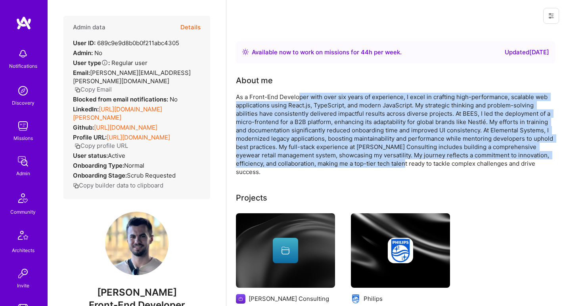
drag, startPoint x: 388, startPoint y: 163, endPoint x: 298, endPoint y: 98, distance: 110.2
click at [298, 98] on div "As a Front-End Developer with over six years of experience, I excel in crafting…" at bounding box center [394, 134] width 317 height 83
drag, startPoint x: 298, startPoint y: 98, endPoint x: 307, endPoint y: 164, distance: 66.4
click at [307, 164] on div "As a Front-End Developer with over six years of experience, I excel in crafting…" at bounding box center [394, 134] width 317 height 83
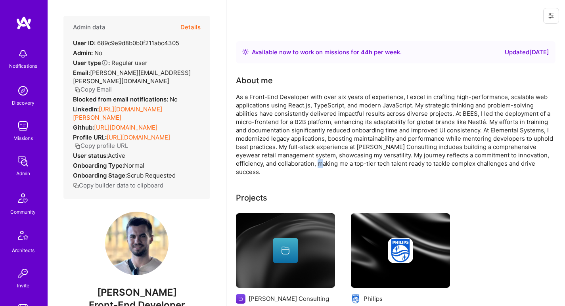
click at [307, 164] on div "As a Front-End Developer with over six years of experience, I excel in crafting…" at bounding box center [394, 134] width 317 height 83
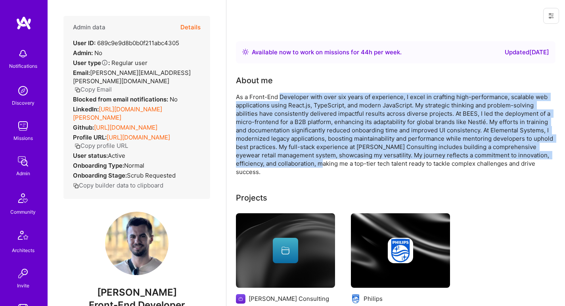
drag, startPoint x: 307, startPoint y: 164, endPoint x: 303, endPoint y: 97, distance: 67.1
click at [303, 97] on div "As a Front-End Developer with over six years of experience, I excel in crafting…" at bounding box center [394, 134] width 317 height 83
drag, startPoint x: 303, startPoint y: 97, endPoint x: 312, endPoint y: 163, distance: 66.9
click at [313, 163] on div "As a Front-End Developer with over six years of experience, I excel in crafting…" at bounding box center [394, 134] width 317 height 83
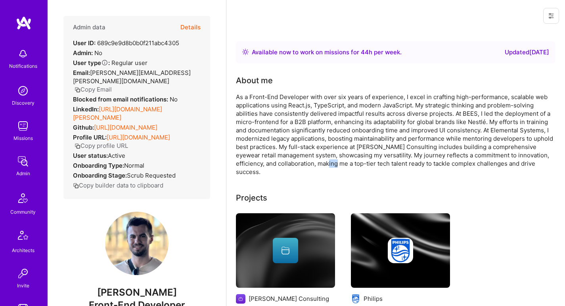
click at [312, 163] on div "As a Front-End Developer with over six years of experience, I excel in crafting…" at bounding box center [394, 134] width 317 height 83
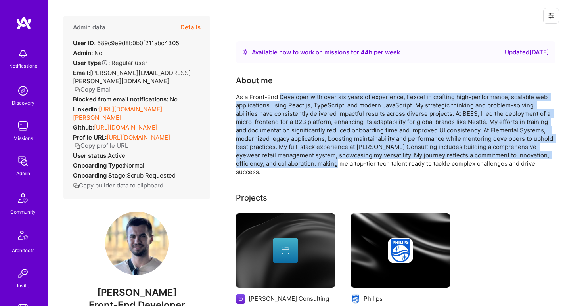
drag, startPoint x: 312, startPoint y: 163, endPoint x: 302, endPoint y: 97, distance: 66.9
click at [302, 97] on div "As a Front-End Developer with over six years of experience, I excel in crafting…" at bounding box center [394, 134] width 317 height 83
drag, startPoint x: 302, startPoint y: 97, endPoint x: 312, endPoint y: 163, distance: 66.9
click at [312, 163] on div "As a Front-End Developer with over six years of experience, I excel in crafting…" at bounding box center [394, 134] width 317 height 83
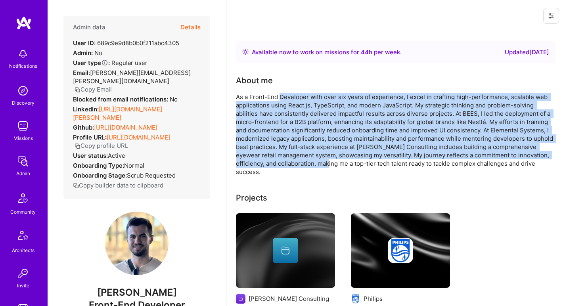
click at [313, 163] on div "As a Front-End Developer with over six years of experience, I excel in crafting…" at bounding box center [394, 134] width 317 height 83
drag, startPoint x: 313, startPoint y: 163, endPoint x: 305, endPoint y: 96, distance: 66.6
click at [305, 96] on div "As a Front-End Developer with over six years of experience, I excel in crafting…" at bounding box center [394, 134] width 317 height 83
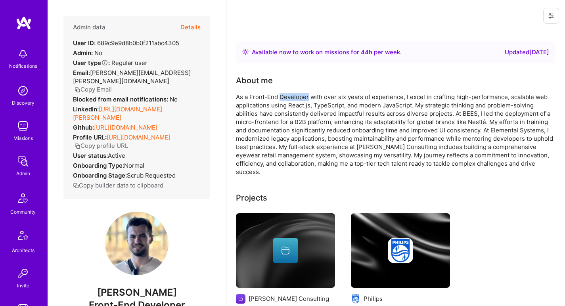
click at [305, 96] on div "As a Front-End Developer with over six years of experience, I excel in crafting…" at bounding box center [394, 134] width 317 height 83
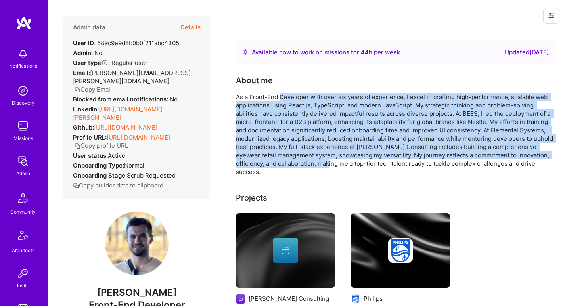
drag, startPoint x: 305, startPoint y: 96, endPoint x: 310, endPoint y: 166, distance: 70.3
click at [310, 166] on div "As a Front-End Developer with over six years of experience, I excel in crafting…" at bounding box center [394, 134] width 317 height 83
drag, startPoint x: 310, startPoint y: 166, endPoint x: 303, endPoint y: 96, distance: 70.9
click at [303, 96] on div "As a Front-End Developer with over six years of experience, I excel in crafting…" at bounding box center [394, 134] width 317 height 83
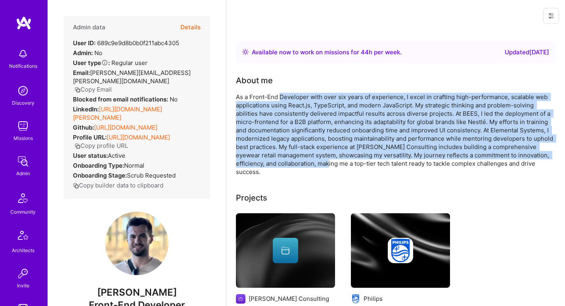
click at [303, 96] on div "As a Front-End Developer with over six years of experience, I excel in crafting…" at bounding box center [394, 134] width 317 height 83
drag, startPoint x: 303, startPoint y: 96, endPoint x: 317, endPoint y: 162, distance: 67.7
click at [317, 162] on div "As a Front-End Developer with over six years of experience, I excel in crafting…" at bounding box center [394, 134] width 317 height 83
drag, startPoint x: 317, startPoint y: 162, endPoint x: 311, endPoint y: 94, distance: 68.1
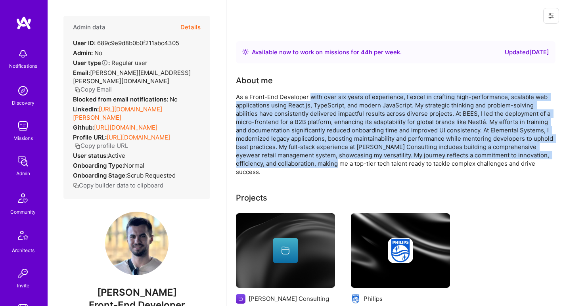
click at [311, 94] on div "As a Front-End Developer with over six years of experience, I excel in crafting…" at bounding box center [394, 134] width 317 height 83
drag, startPoint x: 311, startPoint y: 94, endPoint x: 328, endPoint y: 163, distance: 70.8
click at [328, 163] on div "As a Front-End Developer with over six years of experience, I excel in crafting…" at bounding box center [394, 134] width 317 height 83
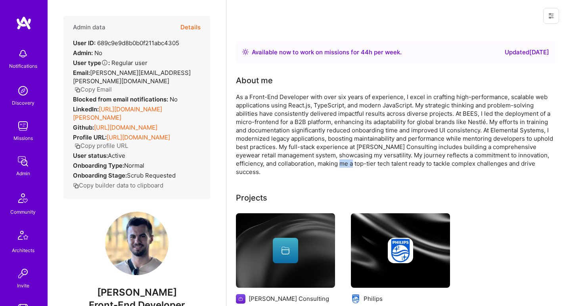
click at [328, 163] on div "As a Front-End Developer with over six years of experience, I excel in crafting…" at bounding box center [394, 134] width 317 height 83
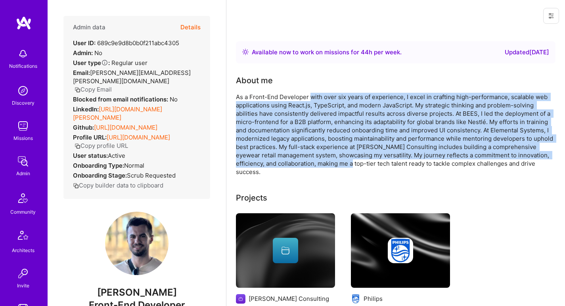
drag, startPoint x: 328, startPoint y: 163, endPoint x: 317, endPoint y: 95, distance: 68.6
click at [317, 95] on div "As a Front-End Developer with over six years of experience, I excel in crafting…" at bounding box center [394, 134] width 317 height 83
drag, startPoint x: 317, startPoint y: 95, endPoint x: 325, endPoint y: 162, distance: 67.8
click at [325, 163] on div "As a Front-End Developer with over six years of experience, I excel in crafting…" at bounding box center [394, 134] width 317 height 83
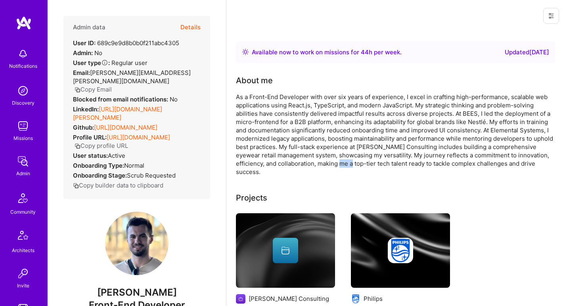
click at [325, 162] on div "As a Front-End Developer with over six years of experience, I excel in crafting…" at bounding box center [394, 134] width 317 height 83
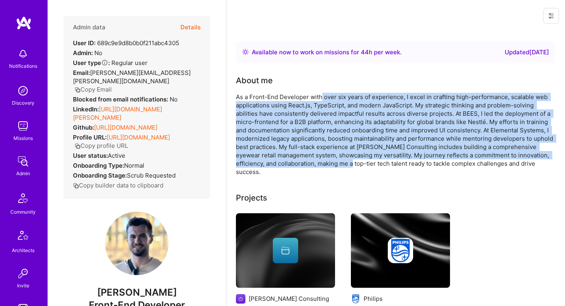
drag, startPoint x: 325, startPoint y: 162, endPoint x: 320, endPoint y: 97, distance: 65.6
click at [320, 97] on div "As a Front-End Developer with over six years of experience, I excel in crafting…" at bounding box center [394, 134] width 317 height 83
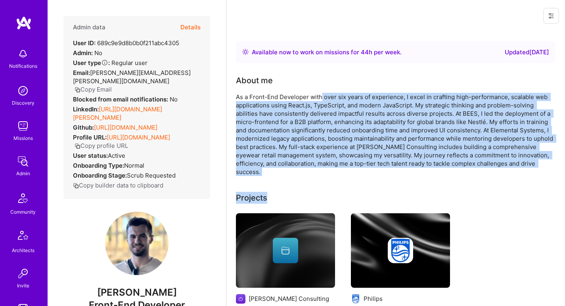
drag, startPoint x: 320, startPoint y: 97, endPoint x: 325, endPoint y: 168, distance: 71.1
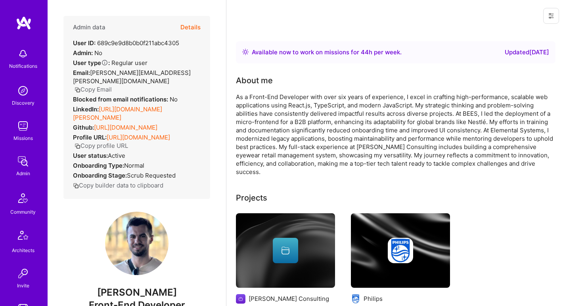
click at [326, 162] on div "As a Front-End Developer with over six years of experience, I excel in crafting…" at bounding box center [394, 134] width 317 height 83
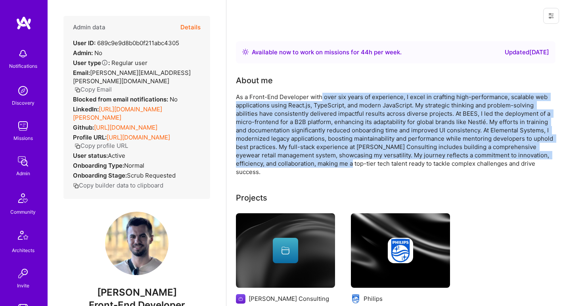
drag, startPoint x: 326, startPoint y: 162, endPoint x: 321, endPoint y: 94, distance: 67.6
click at [321, 94] on div "As a Front-End Developer with over six years of experience, I excel in crafting…" at bounding box center [394, 134] width 317 height 83
drag, startPoint x: 321, startPoint y: 94, endPoint x: 327, endPoint y: 161, distance: 67.2
click at [327, 161] on div "As a Front-End Developer with over six years of experience, I excel in crafting…" at bounding box center [394, 134] width 317 height 83
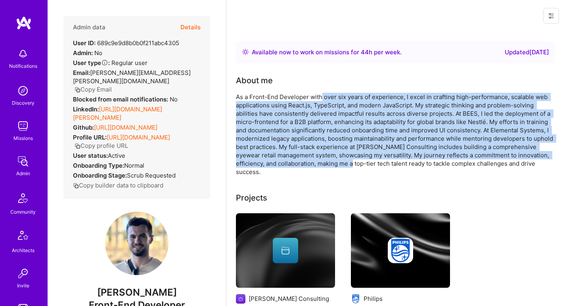
click at [327, 161] on div "As a Front-End Developer with over six years of experience, I excel in crafting…" at bounding box center [394, 134] width 317 height 83
drag, startPoint x: 327, startPoint y: 161, endPoint x: 315, endPoint y: 99, distance: 63.0
click at [315, 99] on div "As a Front-End Developer with over six years of experience, I excel in crafting…" at bounding box center [394, 134] width 317 height 83
drag, startPoint x: 315, startPoint y: 99, endPoint x: 316, endPoint y: 161, distance: 61.8
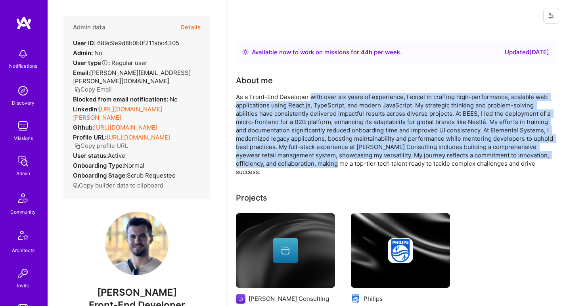
click at [316, 161] on div "As a Front-End Developer with over six years of experience, I excel in crafting…" at bounding box center [394, 134] width 317 height 83
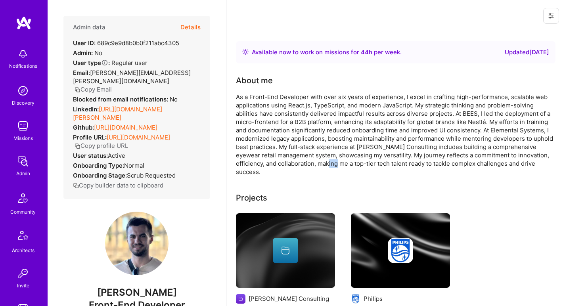
click at [316, 161] on div "As a Front-End Developer with over six years of experience, I excel in crafting…" at bounding box center [394, 134] width 317 height 83
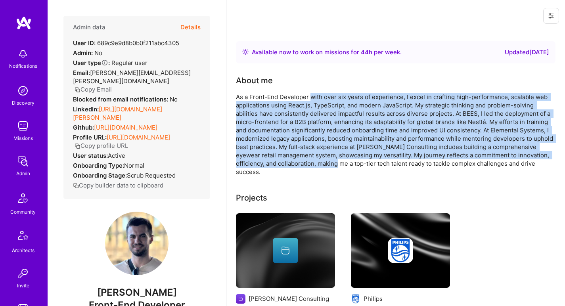
drag, startPoint x: 316, startPoint y: 161, endPoint x: 312, endPoint y: 96, distance: 65.5
click at [312, 96] on div "As a Front-End Developer with over six years of experience, I excel in crafting…" at bounding box center [394, 134] width 317 height 83
drag, startPoint x: 312, startPoint y: 96, endPoint x: 316, endPoint y: 159, distance: 63.1
click at [316, 159] on div "As a Front-End Developer with over six years of experience, I excel in crafting…" at bounding box center [394, 134] width 317 height 83
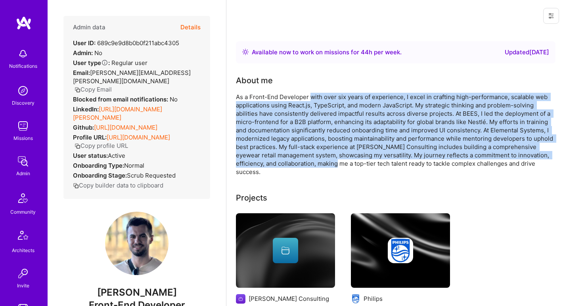
click at [316, 159] on div "As a Front-End Developer with over six years of experience, I excel in crafting…" at bounding box center [394, 134] width 317 height 83
drag, startPoint x: 316, startPoint y: 159, endPoint x: 317, endPoint y: 95, distance: 63.8
click at [317, 95] on div "As a Front-End Developer with over six years of experience, I excel in crafting…" at bounding box center [394, 134] width 317 height 83
drag, startPoint x: 317, startPoint y: 95, endPoint x: 317, endPoint y: 161, distance: 66.2
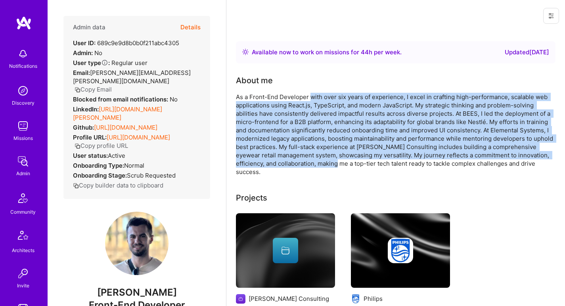
click at [317, 161] on div "As a Front-End Developer with over six years of experience, I excel in crafting…" at bounding box center [394, 134] width 317 height 83
drag, startPoint x: 317, startPoint y: 161, endPoint x: 315, endPoint y: 100, distance: 61.5
click at [315, 100] on div "As a Front-End Developer with over six years of experience, I excel in crafting…" at bounding box center [394, 134] width 317 height 83
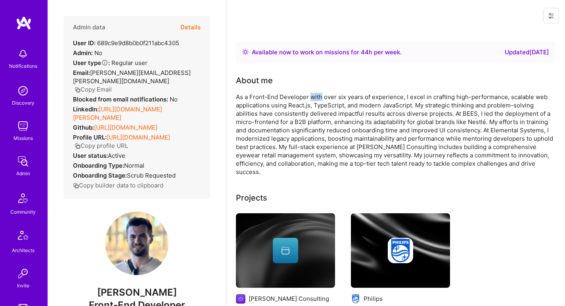
click at [315, 100] on div "As a Front-End Developer with over six years of experience, I excel in crafting…" at bounding box center [394, 134] width 317 height 83
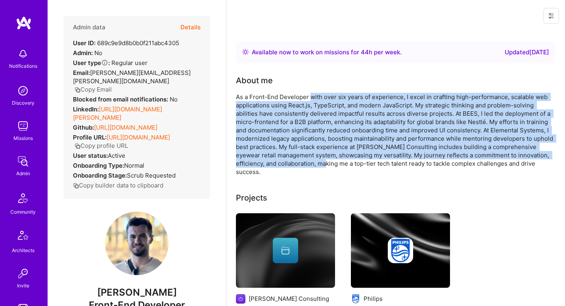
drag, startPoint x: 315, startPoint y: 100, endPoint x: 308, endPoint y: 161, distance: 61.4
click at [308, 161] on div "As a Front-End Developer with over six years of experience, I excel in crafting…" at bounding box center [394, 134] width 317 height 83
drag, startPoint x: 314, startPoint y: 100, endPoint x: 325, endPoint y: 164, distance: 64.7
click at [324, 164] on div "As a Front-End Developer with over six years of experience, I excel in crafting…" at bounding box center [394, 134] width 317 height 83
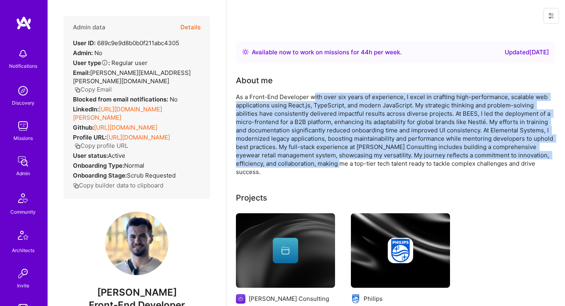
click at [325, 164] on div "As a Front-End Developer with over six years of experience, I excel in crafting…" at bounding box center [394, 134] width 317 height 83
drag, startPoint x: 325, startPoint y: 164, endPoint x: 297, endPoint y: 96, distance: 73.2
click at [297, 96] on div "As a Front-End Developer with over six years of experience, I excel in crafting…" at bounding box center [394, 134] width 317 height 83
drag, startPoint x: 297, startPoint y: 96, endPoint x: 286, endPoint y: 166, distance: 71.1
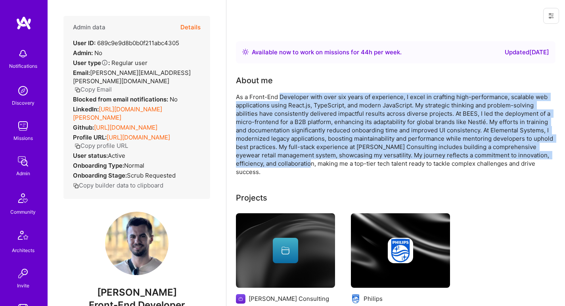
click at [286, 166] on div "As a Front-End Developer with over six years of experience, I excel in crafting…" at bounding box center [394, 134] width 317 height 83
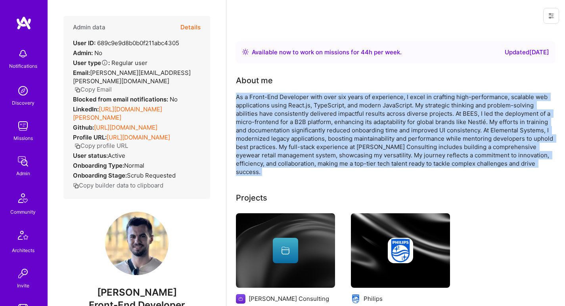
click at [286, 166] on div "As a Front-End Developer with over six years of experience, I excel in crafting…" at bounding box center [394, 134] width 317 height 83
click at [295, 162] on div "As a Front-End Developer with over six years of experience, I excel in crafting…" at bounding box center [394, 134] width 317 height 83
click at [299, 163] on div "As a Front-End Developer with over six years of experience, I excel in crafting…" at bounding box center [394, 134] width 317 height 83
click at [305, 149] on div "As a Front-End Developer with over six years of experience, I excel in crafting…" at bounding box center [394, 134] width 317 height 83
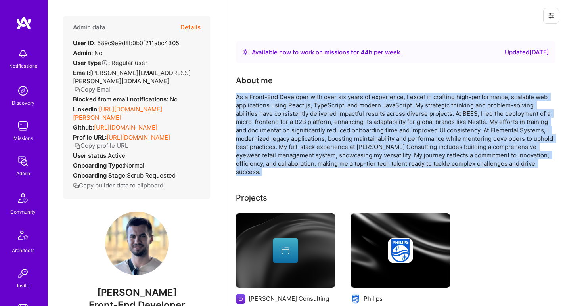
click at [305, 163] on div "As a Front-End Developer with over six years of experience, I excel in crafting…" at bounding box center [394, 134] width 317 height 83
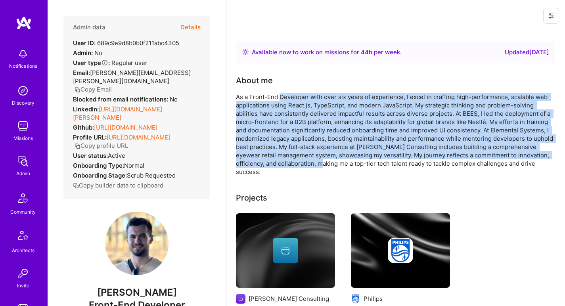
drag
click at [292, 96] on div "As a Front-End Developer with over six years of experience, I excel in crafting…" at bounding box center [394, 134] width 317 height 83
click at [302, 161] on div "As a Front-End Developer with over six years of experience, I excel in crafting…" at bounding box center [394, 134] width 317 height 83
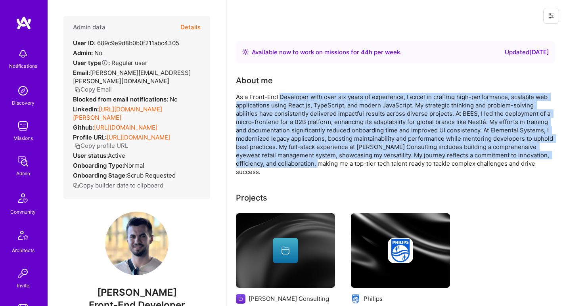
click at [295, 95] on div "As a Front-End Developer with over six years of experience, I excel in crafting…" at bounding box center [394, 134] width 317 height 83
click at [279, 166] on div "As a Front-End Developer with over six years of experience, I excel in crafting…" at bounding box center [394, 134] width 317 height 83
click at [278, 99] on div "As a Front-End Developer with over six years of experience, I excel in crafting…" at bounding box center [394, 134] width 317 height 83
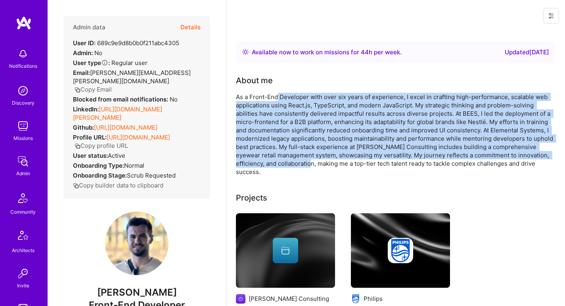
click at [278, 99] on div "As a Front-End Developer with over six years of experience, I excel in crafting…" at bounding box center [394, 134] width 317 height 83
click at [293, 159] on div "As a Front-End Developer with over six years of experience, I excel in crafting…" at bounding box center [394, 134] width 317 height 83
click at [297, 94] on div "As a Front-End Developer with over six years of experience, I excel in crafting…" at bounding box center [394, 134] width 317 height 83
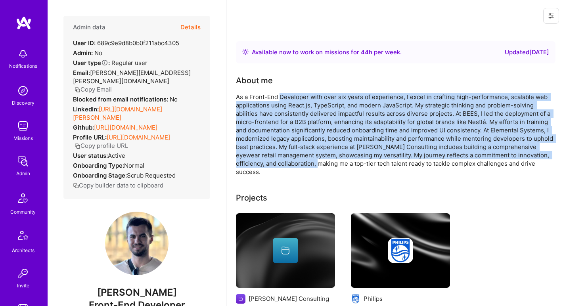
click at [301, 161] on div "As a Front-End Developer with over six years of experience, I excel in crafting…" at bounding box center [394, 134] width 317 height 83
click at [293, 99] on div "As a Front-End Developer with over six years of experience, I excel in crafting…" at bounding box center [394, 134] width 317 height 83
click at [302, 164] on div "As a Front-End Developer with over six years of experience, I excel in crafting…" at bounding box center [394, 134] width 317 height 83
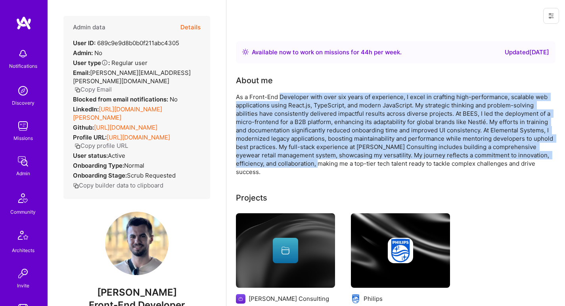
click at [302, 164] on div "As a Front-End Developer with over six years of experience, I excel in crafting…" at bounding box center [394, 134] width 317 height 83
click at [290, 98] on div "As a Front-End Developer with over six years of experience, I excel in crafting…" at bounding box center [394, 134] width 317 height 83
click at [295, 159] on div "As a Front-End Developer with over six years of experience, I excel in crafting…" at bounding box center [394, 134] width 317 height 83
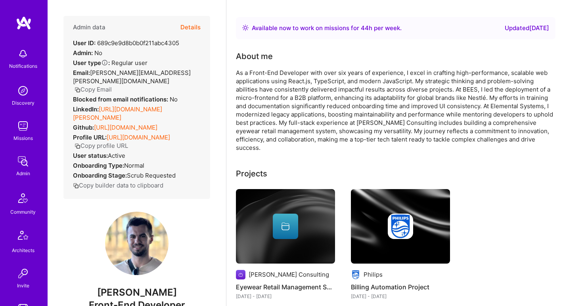
scroll to position [41, 0]
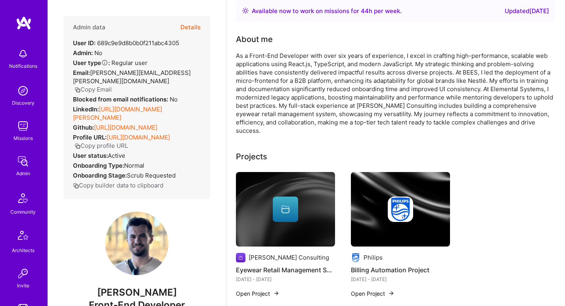
click at [300, 55] on div "As a Front-End Developer with over six years of experience, I excel in crafting…" at bounding box center [394, 93] width 317 height 83
click at [293, 60] on div "As a Front-End Developer with over six years of experience, I excel in crafting…" at bounding box center [394, 93] width 317 height 83
click at [294, 58] on div "As a Front-End Developer with over six years of experience, I excel in crafting…" at bounding box center [394, 93] width 317 height 83
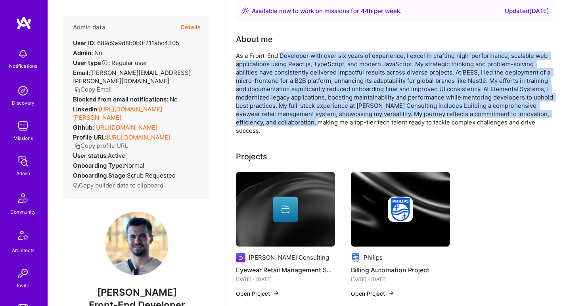
drag, startPoint x: 294, startPoint y: 58, endPoint x: 301, endPoint y: 125, distance: 67.4
click at [301, 125] on div "As a Front-End Developer with over six years of experience, I excel in crafting…" at bounding box center [394, 93] width 317 height 83
drag, startPoint x: 301, startPoint y: 125, endPoint x: 299, endPoint y: 52, distance: 72.6
click at [299, 52] on div "As a Front-End Developer with over six years of experience, I excel in crafting…" at bounding box center [394, 93] width 317 height 83
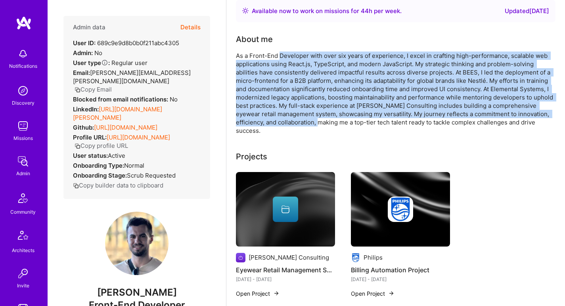
click at [299, 52] on div "As a Front-End Developer with over six years of experience, I excel in crafting…" at bounding box center [394, 93] width 317 height 83
drag, startPoint x: 299, startPoint y: 52, endPoint x: 304, endPoint y: 121, distance: 69.1
click at [304, 121] on div "As a Front-End Developer with over six years of experience, I excel in crafting…" at bounding box center [394, 93] width 317 height 83
drag, startPoint x: 304, startPoint y: 121, endPoint x: 302, endPoint y: 56, distance: 65.0
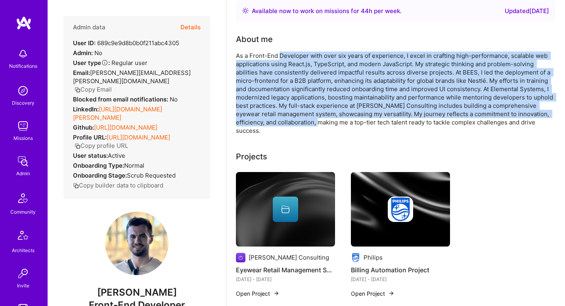
click at [302, 56] on div "As a Front-End Developer with over six years of experience, I excel in crafting…" at bounding box center [394, 93] width 317 height 83
drag, startPoint x: 302, startPoint y: 56, endPoint x: 296, endPoint y: 122, distance: 66.4
click at [296, 122] on div "As a Front-End Developer with over six years of experience, I excel in crafting…" at bounding box center [394, 93] width 317 height 83
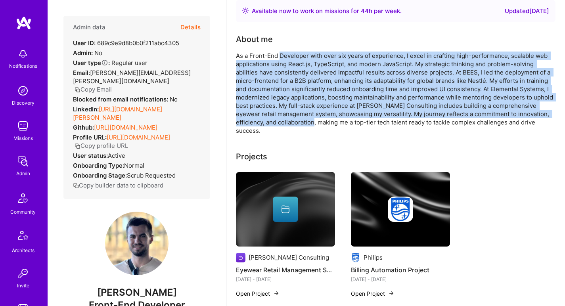
drag, startPoint x: 296, startPoint y: 122, endPoint x: 290, endPoint y: 53, distance: 69.7
click at [290, 53] on div "As a Front-End Developer with over six years of experience, I excel in crafting…" at bounding box center [394, 93] width 317 height 83
drag, startPoint x: 290, startPoint y: 53, endPoint x: 287, endPoint y: 122, distance: 69.8
click at [287, 122] on div "As a Front-End Developer with over six years of experience, I excel in crafting…" at bounding box center [394, 93] width 317 height 83
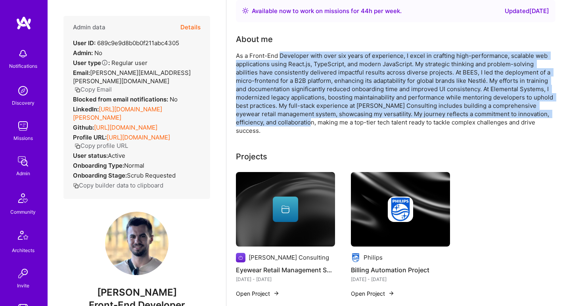
click at [287, 122] on div "As a Front-End Developer with over six years of experience, I excel in crafting…" at bounding box center [394, 93] width 317 height 83
drag, startPoint x: 287, startPoint y: 122, endPoint x: 286, endPoint y: 53, distance: 69.8
click at [286, 53] on div "As a Front-End Developer with over six years of experience, I excel in crafting…" at bounding box center [394, 93] width 317 height 83
drag, startPoint x: 286, startPoint y: 53, endPoint x: 304, endPoint y: 123, distance: 72.6
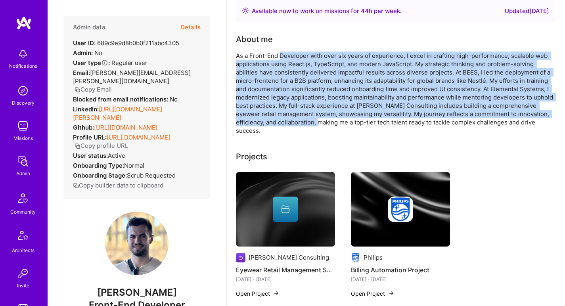
click at [304, 123] on div "As a Front-End Developer with over six years of experience, I excel in crafting…" at bounding box center [394, 93] width 317 height 83
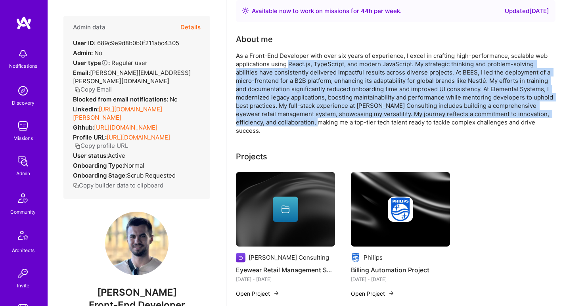
drag, startPoint x: 304, startPoint y: 123, endPoint x: 301, endPoint y: 61, distance: 61.9
click at [301, 61] on div "As a Front-End Developer with over six years of experience, I excel in crafting…" at bounding box center [394, 93] width 317 height 83
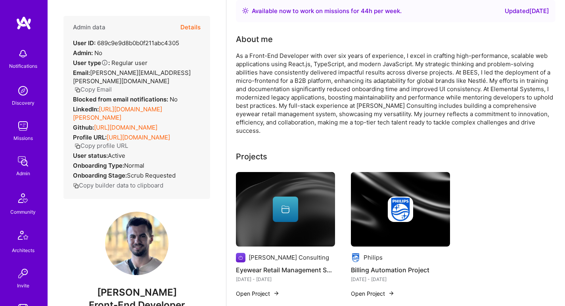
click at [302, 58] on div "As a Front-End Developer with over six years of experience, I excel in crafting…" at bounding box center [394, 93] width 317 height 83
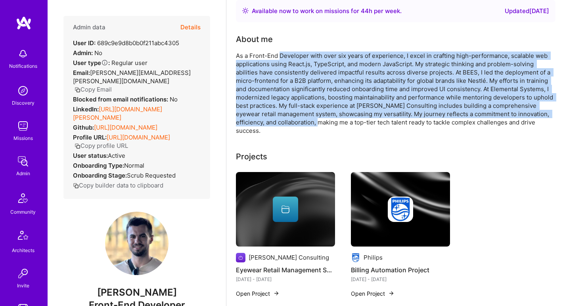
drag, startPoint x: 302, startPoint y: 58, endPoint x: 304, endPoint y: 119, distance: 61.1
click at [304, 119] on div "As a Front-End Developer with over six years of experience, I excel in crafting…" at bounding box center [394, 93] width 317 height 83
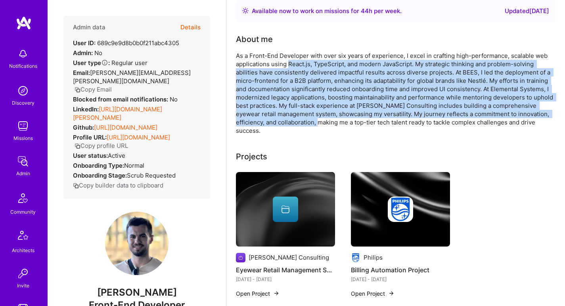
drag, startPoint x: 304, startPoint y: 119, endPoint x: 299, endPoint y: 60, distance: 59.3
click at [299, 60] on div "As a Front-End Developer with over six years of experience, I excel in crafting…" at bounding box center [394, 93] width 317 height 83
click at [299, 61] on div "As a Front-End Developer with over six years of experience, I excel in crafting…" at bounding box center [394, 93] width 317 height 83
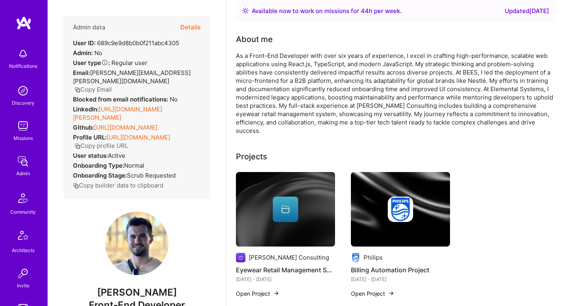
click at [300, 56] on div "As a Front-End Developer with over six years of experience, I excel in crafting…" at bounding box center [394, 93] width 317 height 83
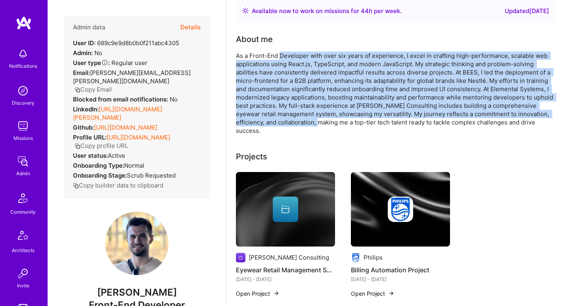
drag, startPoint x: 300, startPoint y: 56, endPoint x: 297, endPoint y: 123, distance: 66.6
click at [297, 123] on div "As a Front-End Developer with over six years of experience, I excel in crafting…" at bounding box center [394, 93] width 317 height 83
drag, startPoint x: 297, startPoint y: 123, endPoint x: 289, endPoint y: 55, distance: 67.9
click at [289, 55] on div "As a Front-End Developer with over six years of experience, I excel in crafting…" at bounding box center [394, 93] width 317 height 83
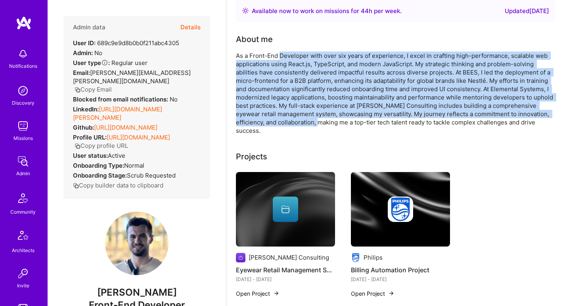
click at [289, 55] on div "As a Front-End Developer with over six years of experience, I excel in crafting…" at bounding box center [394, 93] width 317 height 83
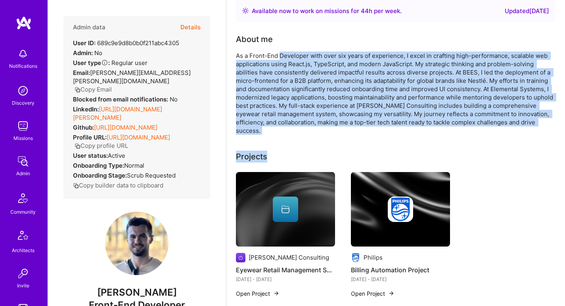
drag, startPoint x: 289, startPoint y: 55, endPoint x: 302, endPoint y: 130, distance: 75.8
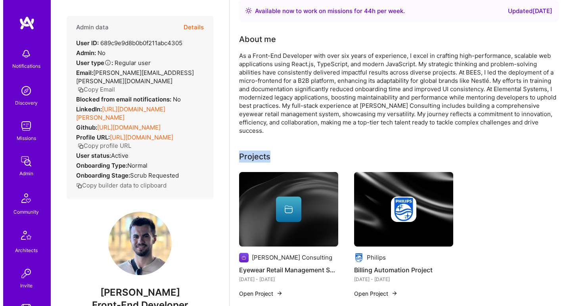
scroll to position [63, 0]
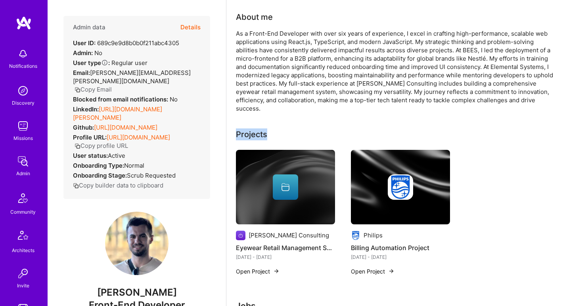
click at [291, 161] on img at bounding box center [285, 187] width 99 height 75
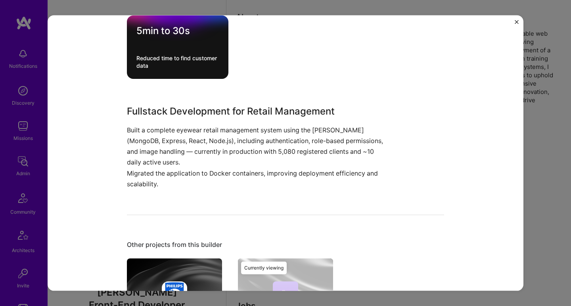
scroll to position [425, 0]
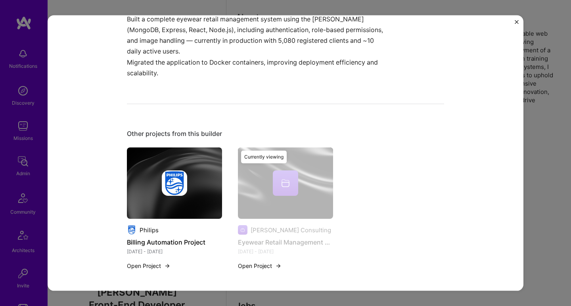
click at [168, 185] on img at bounding box center [174, 182] width 25 height 25
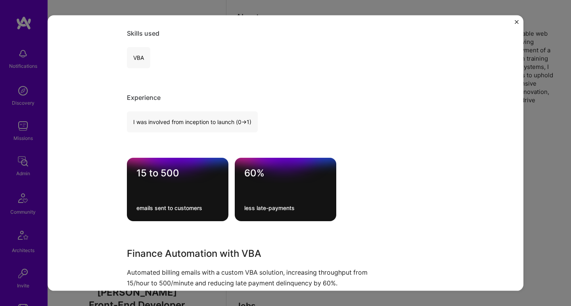
scroll to position [300, 0]
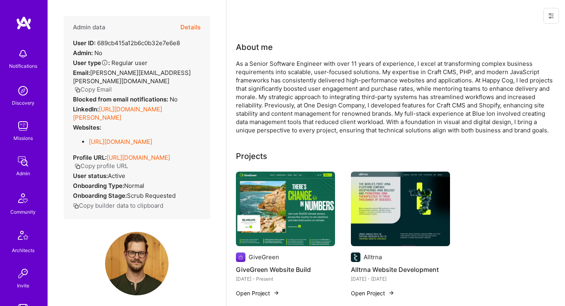
scroll to position [337, 0]
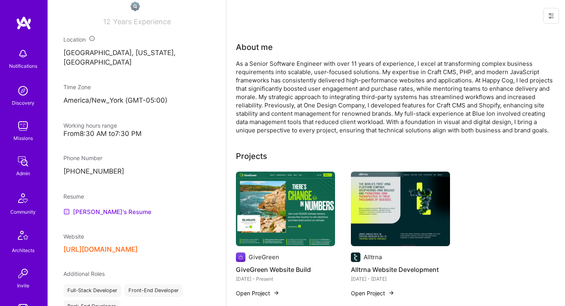
click at [77, 210] on link "David's Resume" at bounding box center [107, 212] width 88 height 10
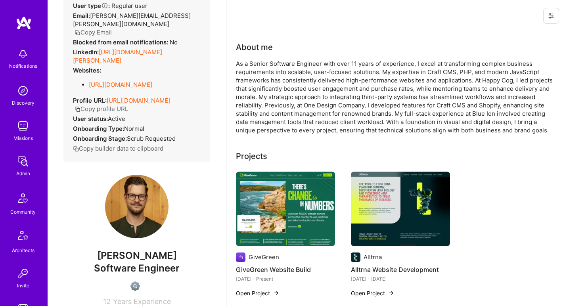
scroll to position [0, 0]
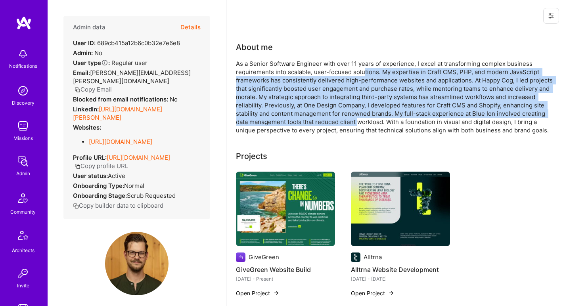
drag, startPoint x: 363, startPoint y: 67, endPoint x: 358, endPoint y: 120, distance: 53.3
click at [359, 118] on div "As a Senior Software Engineer with over 11 years of experience, I excel at tran…" at bounding box center [394, 96] width 317 height 75
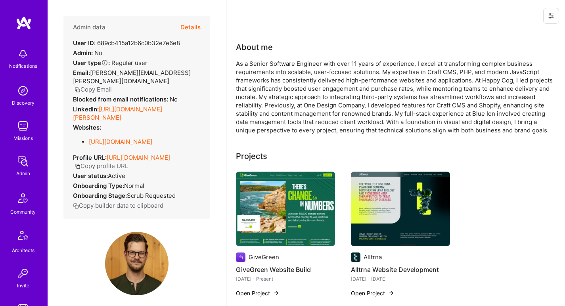
click at [357, 131] on div "As a Senior Software Engineer with over 11 years of experience, I excel at tran…" at bounding box center [394, 96] width 317 height 75
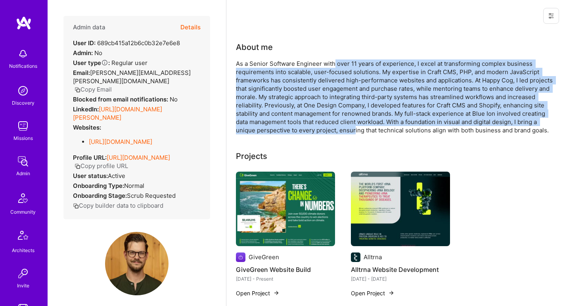
drag, startPoint x: 354, startPoint y: 133, endPoint x: 333, endPoint y: 61, distance: 75.5
click at [333, 61] on div "As a Senior Software Engineer with over 11 years of experience, I excel at tran…" at bounding box center [394, 96] width 317 height 75
drag, startPoint x: 333, startPoint y: 61, endPoint x: 342, endPoint y: 130, distance: 69.9
click at [342, 130] on div "As a Senior Software Engineer with over 11 years of experience, I excel at tran…" at bounding box center [394, 96] width 317 height 75
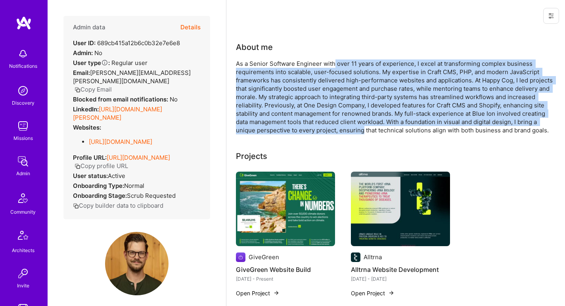
click at [342, 130] on div "As a Senior Software Engineer with over 11 years of experience, I excel at tran…" at bounding box center [394, 96] width 317 height 75
drag, startPoint x: 342, startPoint y: 130, endPoint x: 337, endPoint y: 66, distance: 64.4
click at [337, 66] on div "As a Senior Software Engineer with over 11 years of experience, I excel at tran…" at bounding box center [394, 96] width 317 height 75
drag, startPoint x: 337, startPoint y: 66, endPoint x: 344, endPoint y: 127, distance: 61.6
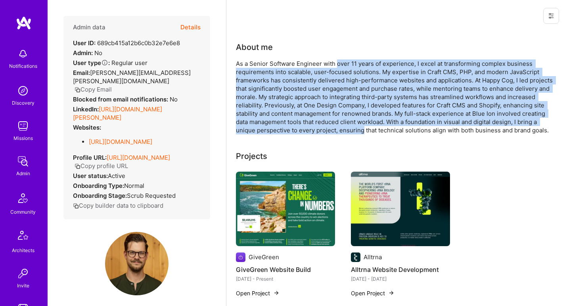
click at [344, 127] on div "As a Senior Software Engineer with over 11 years of experience, I excel at tran…" at bounding box center [394, 96] width 317 height 75
drag, startPoint x: 344, startPoint y: 127, endPoint x: 331, endPoint y: 61, distance: 67.2
click at [331, 61] on div "As a Senior Software Engineer with over 11 years of experience, I excel at tran…" at bounding box center [394, 96] width 317 height 75
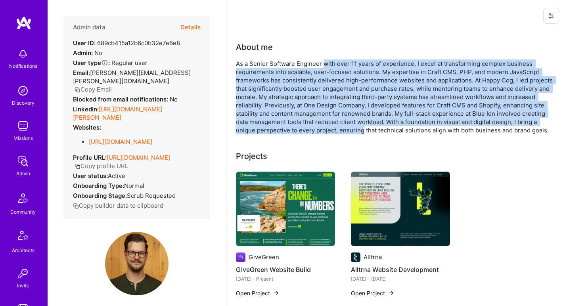
drag, startPoint x: 331, startPoint y: 61, endPoint x: 341, endPoint y: 128, distance: 67.4
click at [341, 128] on div "As a Senior Software Engineer with over 11 years of experience, I excel at tran…" at bounding box center [394, 96] width 317 height 75
click at [299, 99] on div "As a Senior Software Engineer with over 11 years of experience, I excel at tran…" at bounding box center [394, 96] width 317 height 75
drag, startPoint x: 304, startPoint y: 128, endPoint x: 311, endPoint y: 62, distance: 66.6
click at [311, 62] on div "As a Senior Software Engineer with over 11 years of experience, I excel at tran…" at bounding box center [394, 96] width 317 height 75
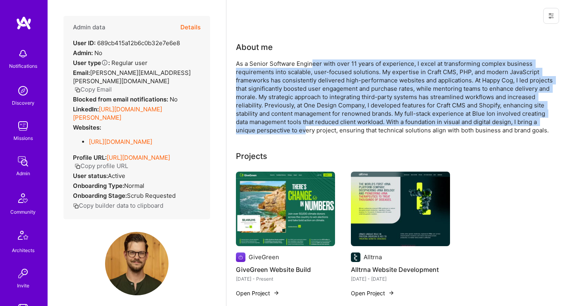
click at [311, 62] on div "As a Senior Software Engineer with over 11 years of experience, I excel at tran…" at bounding box center [394, 96] width 317 height 75
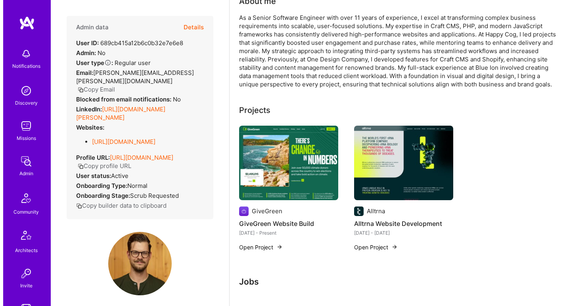
scroll to position [73, 0]
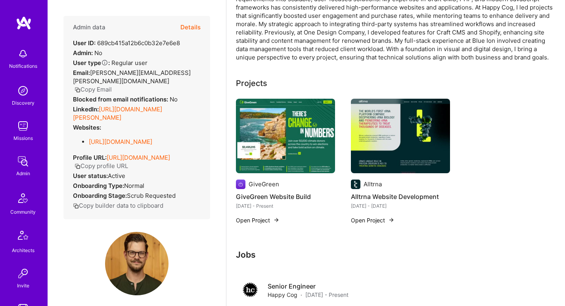
click at [288, 126] on img at bounding box center [285, 136] width 99 height 75
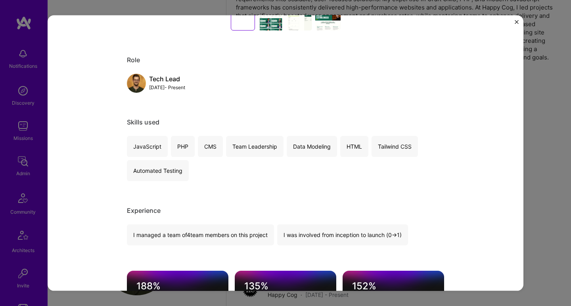
scroll to position [262, 0]
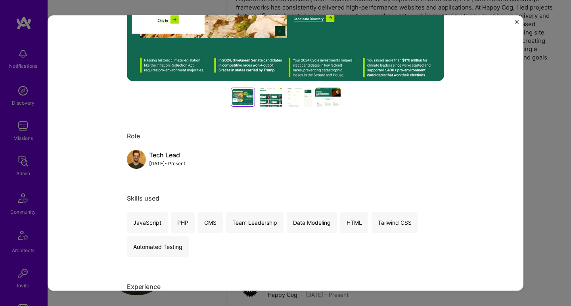
click at [272, 101] on div at bounding box center [270, 96] width 25 height 19
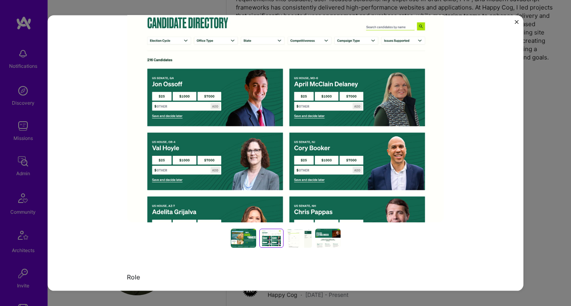
scroll to position [166, 0]
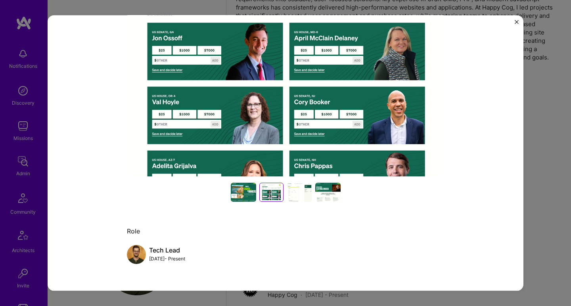
click at [288, 191] on div at bounding box center [299, 191] width 25 height 19
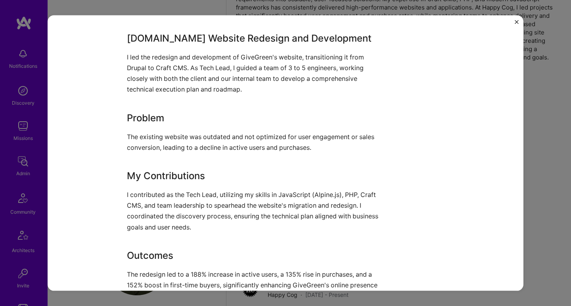
scroll to position [644, 0]
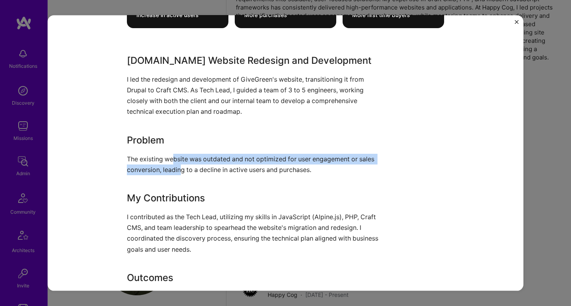
drag, startPoint x: 172, startPoint y: 160, endPoint x: 176, endPoint y: 170, distance: 10.7
click at [176, 170] on p "The existing website was outdated and not optimized for user engagement or sale…" at bounding box center [256, 163] width 258 height 21
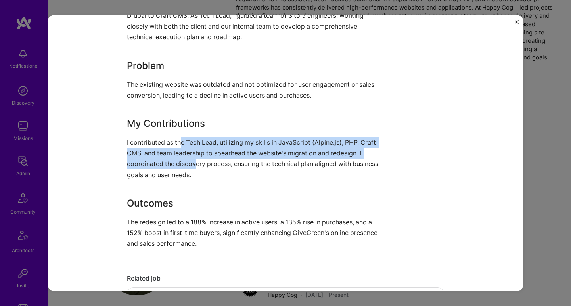
drag, startPoint x: 180, startPoint y: 138, endPoint x: 192, endPoint y: 164, distance: 28.7
click at [192, 164] on p "I contributed as the Tech Lead, utilizing my skills in JavaScript (Alpine.js), …" at bounding box center [256, 158] width 258 height 43
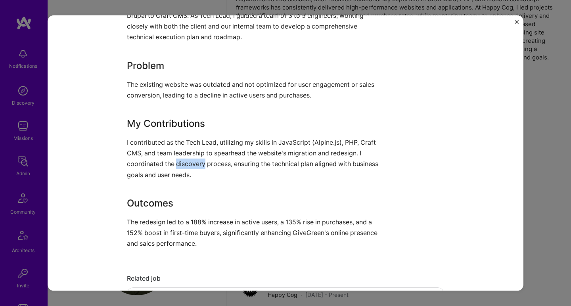
drag, startPoint x: 192, startPoint y: 164, endPoint x: 180, endPoint y: 154, distance: 16.0
click at [189, 158] on p "I contributed as the Tech Lead, utilizing my skills in JavaScript (Alpine.js), …" at bounding box center [256, 158] width 258 height 43
click at [133, 143] on p "I contributed as the Tech Lead, utilizing my skills in JavaScript (Alpine.js), …" at bounding box center [256, 158] width 258 height 43
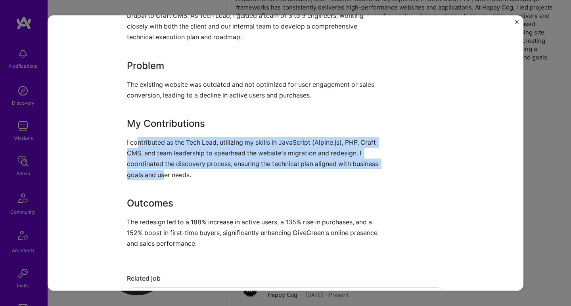
drag, startPoint x: 134, startPoint y: 143, endPoint x: 161, endPoint y: 172, distance: 39.6
click at [161, 172] on p "I contributed as the Tech Lead, utilizing my skills in JavaScript (Alpine.js), …" at bounding box center [256, 158] width 258 height 43
drag, startPoint x: 161, startPoint y: 172, endPoint x: 154, endPoint y: 137, distance: 35.6
click at [154, 137] on p "I contributed as the Tech Lead, utilizing my skills in JavaScript (Alpine.js), …" at bounding box center [256, 158] width 258 height 43
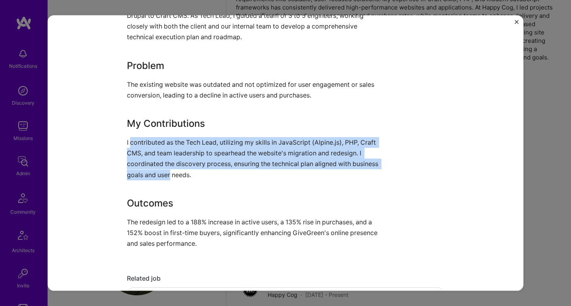
click at [154, 137] on p "I contributed as the Tech Lead, utilizing my skills in JavaScript (Alpine.js), …" at bounding box center [256, 158] width 258 height 43
drag, startPoint x: 154, startPoint y: 137, endPoint x: 155, endPoint y: 168, distance: 30.6
click at [155, 168] on p "I contributed as the Tech Lead, utilizing my skills in JavaScript (Alpine.js), …" at bounding box center [256, 158] width 258 height 43
drag, startPoint x: 155, startPoint y: 168, endPoint x: 156, endPoint y: 138, distance: 29.3
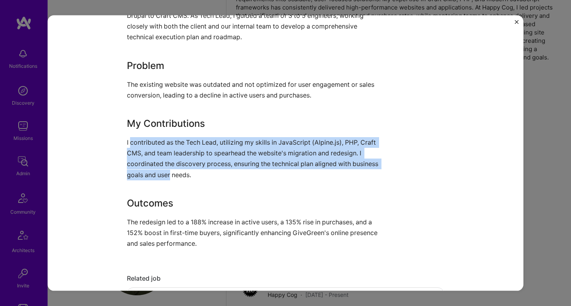
click at [156, 138] on p "I contributed as the Tech Lead, utilizing my skills in JavaScript (Alpine.js), …" at bounding box center [256, 158] width 258 height 43
drag, startPoint x: 156, startPoint y: 138, endPoint x: 155, endPoint y: 167, distance: 28.5
click at [155, 167] on p "I contributed as the Tech Lead, utilizing my skills in JavaScript (Alpine.js), …" at bounding box center [256, 158] width 258 height 43
click at [157, 170] on p "I contributed as the Tech Lead, utilizing my skills in JavaScript (Alpine.js), …" at bounding box center [256, 158] width 258 height 43
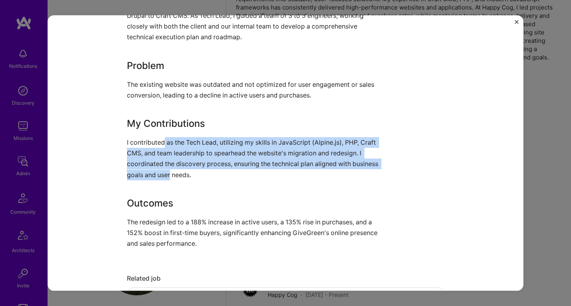
drag, startPoint x: 157, startPoint y: 170, endPoint x: 161, endPoint y: 138, distance: 32.4
click at [161, 138] on p "I contributed as the Tech Lead, utilizing my skills in JavaScript (Alpine.js), …" at bounding box center [256, 158] width 258 height 43
drag, startPoint x: 161, startPoint y: 138, endPoint x: 160, endPoint y: 170, distance: 32.5
click at [160, 170] on p "I contributed as the Tech Lead, utilizing my skills in JavaScript (Alpine.js), …" at bounding box center [256, 158] width 258 height 43
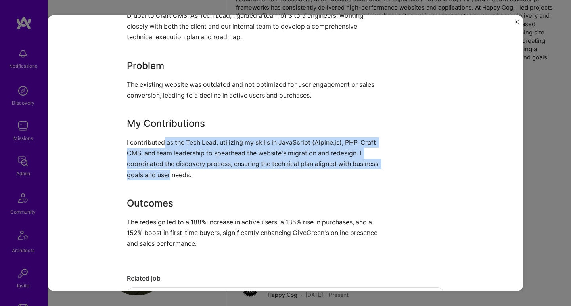
click at [160, 170] on p "I contributed as the Tech Lead, utilizing my skills in JavaScript (Alpine.js), …" at bounding box center [256, 158] width 258 height 43
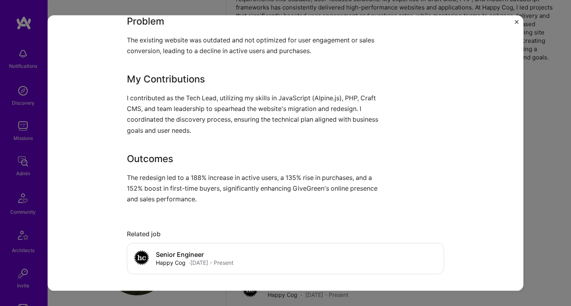
scroll to position [786, 0]
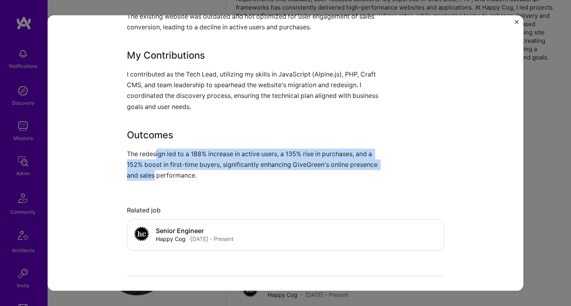
drag, startPoint x: 153, startPoint y: 152, endPoint x: 153, endPoint y: 175, distance: 22.6
click at [153, 175] on p "The redesign led to a 188% increase in active users, a 135% rise in purchases, …" at bounding box center [256, 164] width 258 height 33
drag, startPoint x: 153, startPoint y: 175, endPoint x: 155, endPoint y: 149, distance: 25.5
click at [155, 149] on p "The redesign led to a 188% increase in active users, a 135% rise in purchases, …" at bounding box center [256, 164] width 258 height 33
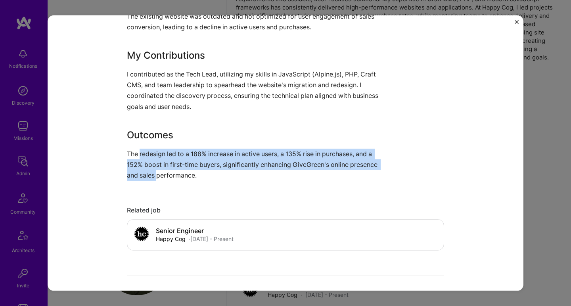
click at [155, 149] on p "The redesign led to a 188% increase in active users, a 135% rise in purchases, …" at bounding box center [256, 164] width 258 height 33
drag, startPoint x: 155, startPoint y: 149, endPoint x: 154, endPoint y: 172, distance: 22.2
click at [154, 172] on p "The redesign led to a 188% increase in active users, a 135% rise in purchases, …" at bounding box center [256, 164] width 258 height 33
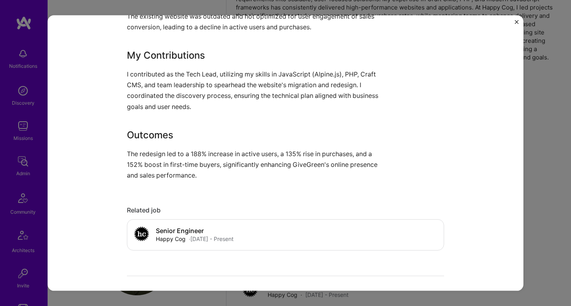
click at [151, 178] on p "The redesign led to a 188% increase in active users, a 135% rise in purchases, …" at bounding box center [256, 164] width 258 height 33
click at [151, 175] on p "The redesign led to a 188% increase in active users, a 135% rise in purchases, …" at bounding box center [256, 164] width 258 height 33
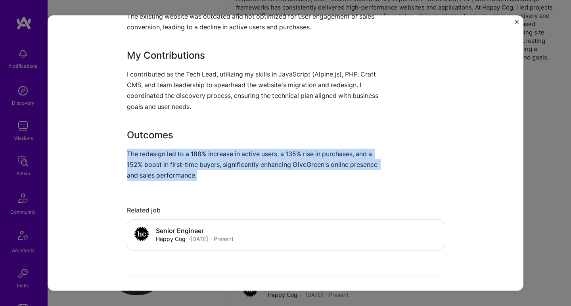
click at [151, 173] on p "The redesign led to a 188% increase in active users, a 135% rise in purchases, …" at bounding box center [256, 164] width 258 height 33
click at [151, 148] on p "The redesign led to a 188% increase in active users, a 135% rise in purchases, …" at bounding box center [256, 164] width 258 height 33
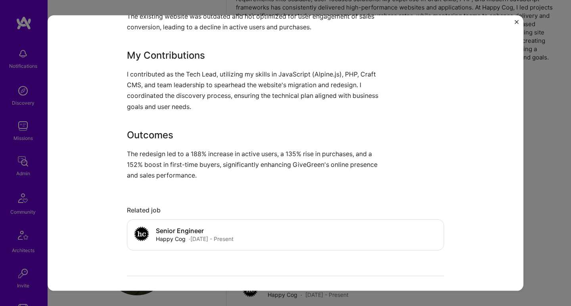
click at [149, 151] on p "The redesign led to a 188% increase in active users, a 135% rise in purchases, …" at bounding box center [256, 164] width 258 height 33
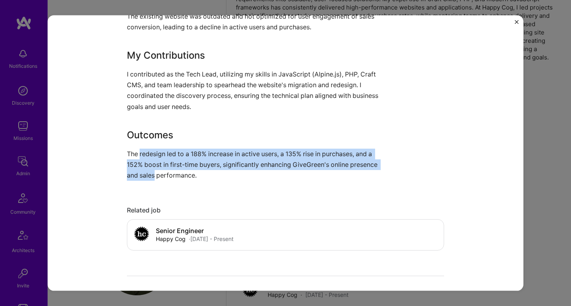
drag, startPoint x: 149, startPoint y: 151, endPoint x: 145, endPoint y: 174, distance: 22.8
click at [145, 174] on p "The redesign led to a 188% increase in active users, a 135% rise in purchases, …" at bounding box center [256, 164] width 258 height 33
drag, startPoint x: 145, startPoint y: 174, endPoint x: 148, endPoint y: 152, distance: 21.5
click at [148, 152] on p "The redesign led to a 188% increase in active users, a 135% rise in purchases, …" at bounding box center [256, 164] width 258 height 33
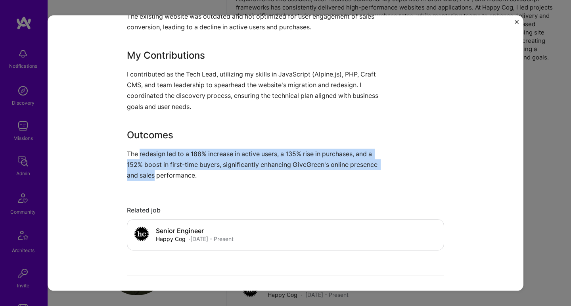
click at [148, 153] on p "The redesign led to a 188% increase in active users, a 135% rise in purchases, …" at bounding box center [256, 164] width 258 height 33
drag, startPoint x: 148, startPoint y: 153, endPoint x: 145, endPoint y: 168, distance: 15.7
click at [145, 168] on p "The redesign led to a 188% increase in active users, a 135% rise in purchases, …" at bounding box center [256, 164] width 258 height 33
drag, startPoint x: 145, startPoint y: 168, endPoint x: 148, endPoint y: 153, distance: 15.4
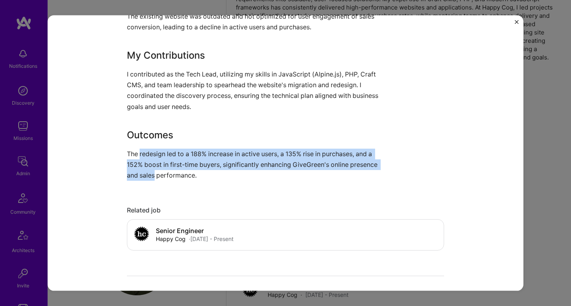
click at [148, 153] on p "The redesign led to a 188% increase in active users, a 135% rise in purchases, …" at bounding box center [256, 164] width 258 height 33
drag, startPoint x: 148, startPoint y: 153, endPoint x: 144, endPoint y: 172, distance: 19.0
click at [144, 172] on p "The redesign led to a 188% increase in active users, a 135% rise in purchases, …" at bounding box center [256, 164] width 258 height 33
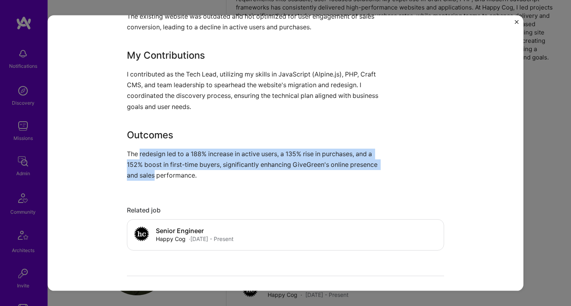
drag, startPoint x: 144, startPoint y: 172, endPoint x: 147, endPoint y: 155, distance: 17.3
click at [147, 155] on p "The redesign led to a 188% increase in active users, a 135% rise in purchases, …" at bounding box center [256, 164] width 258 height 33
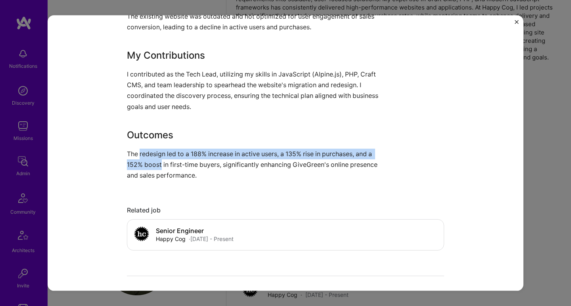
drag, startPoint x: 147, startPoint y: 155, endPoint x: 146, endPoint y: 166, distance: 12.0
click at [146, 166] on p "The redesign led to a 188% increase in active users, a 135% rise in purchases, …" at bounding box center [256, 164] width 258 height 33
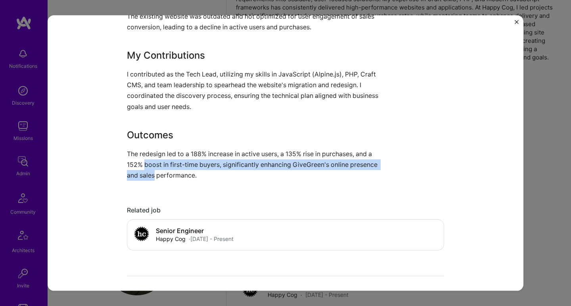
click at [146, 168] on p "The redesign led to a 188% increase in active users, a 135% rise in purchases, …" at bounding box center [256, 164] width 258 height 33
click at [145, 173] on p "The redesign led to a 188% increase in active users, a 135% rise in purchases, …" at bounding box center [256, 164] width 258 height 33
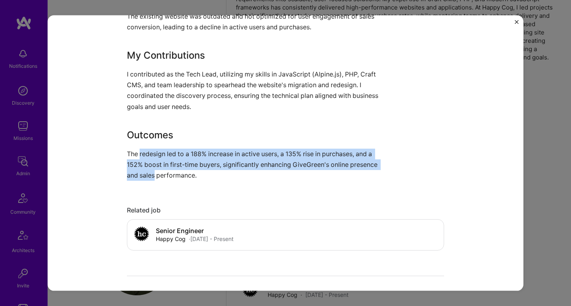
drag, startPoint x: 145, startPoint y: 173, endPoint x: 148, endPoint y: 155, distance: 18.8
click at [148, 155] on p "The redesign led to a 188% increase in active users, a 135% rise in purchases, …" at bounding box center [256, 164] width 258 height 33
drag, startPoint x: 148, startPoint y: 155, endPoint x: 144, endPoint y: 173, distance: 18.7
click at [144, 173] on p "The redesign led to a 188% increase in active users, a 135% rise in purchases, …" at bounding box center [256, 164] width 258 height 33
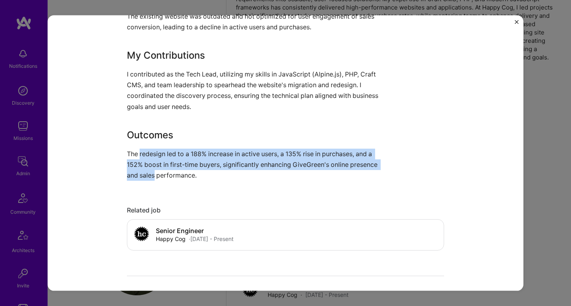
click at [144, 173] on p "The redesign led to a 188% increase in active users, a 135% rise in purchases, …" at bounding box center [256, 164] width 258 height 33
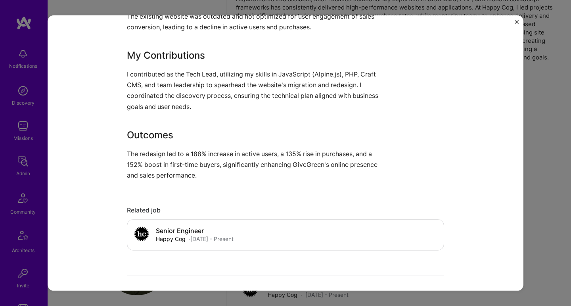
click at [144, 173] on p "The redesign led to a 188% increase in active users, a 135% rise in purchases, …" at bounding box center [256, 164] width 258 height 33
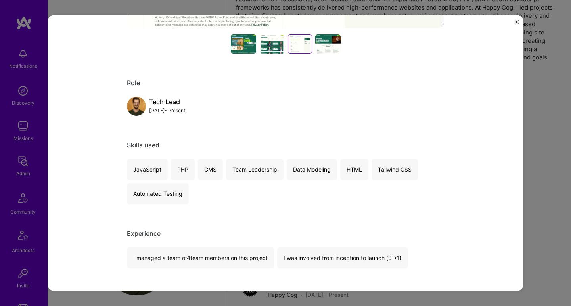
scroll to position [115, 0]
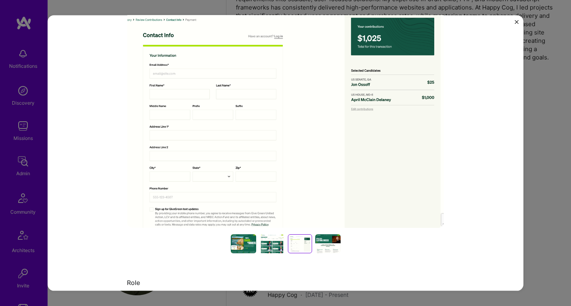
click at [268, 241] on div at bounding box center [271, 243] width 25 height 19
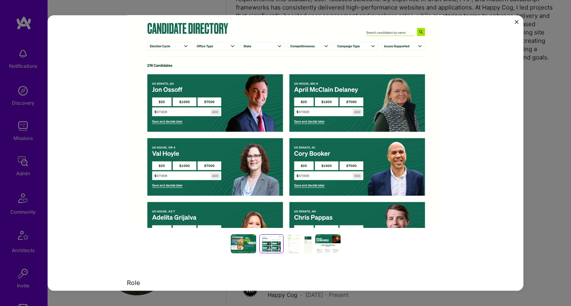
click at [225, 242] on div at bounding box center [285, 243] width 317 height 19
click at [233, 242] on div at bounding box center [243, 243] width 25 height 19
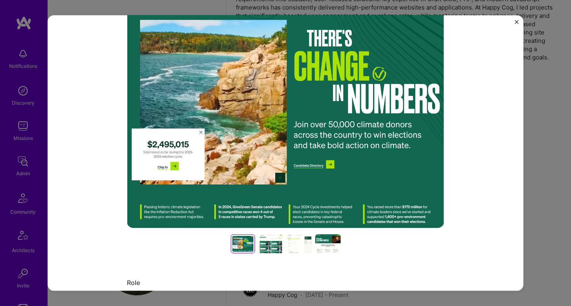
click at [331, 240] on div at bounding box center [327, 243] width 25 height 19
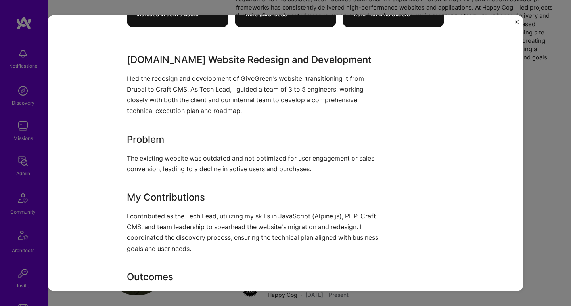
scroll to position [920, 0]
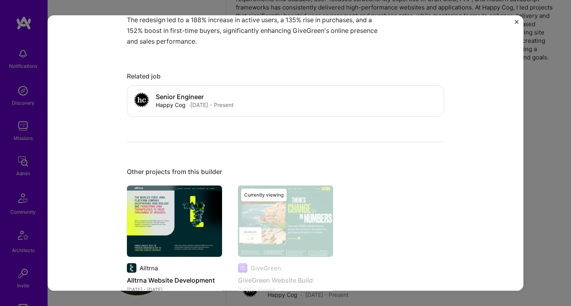
click at [185, 252] on img at bounding box center [174, 221] width 95 height 71
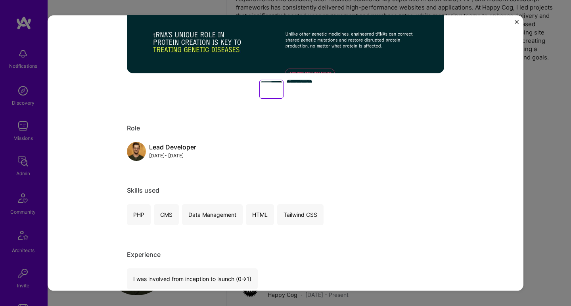
scroll to position [503, 0]
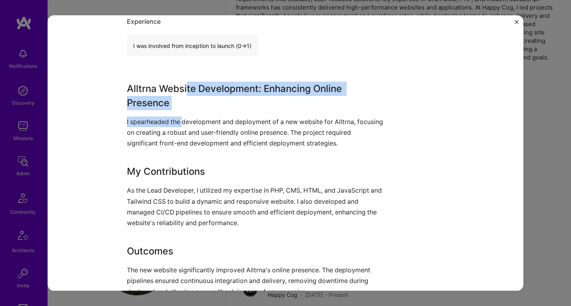
drag, startPoint x: 184, startPoint y: 88, endPoint x: 181, endPoint y: 122, distance: 33.8
click at [181, 121] on div "Alltrna Website Development: Enhancing Online Presence I spearheaded the develo…" at bounding box center [256, 189] width 258 height 216
click at [181, 122] on p "I spearheaded the development and deployment of a new website for Alltrna, focu…" at bounding box center [256, 132] width 258 height 33
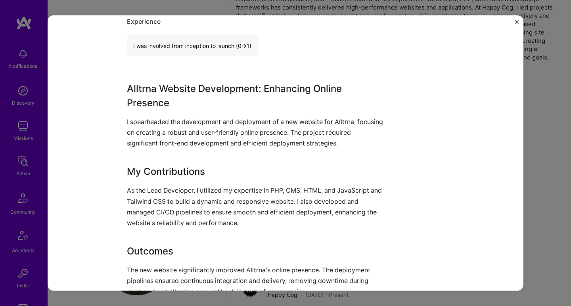
click at [185, 122] on p "I spearheaded the development and deployment of a new website for Alltrna, focu…" at bounding box center [256, 132] width 258 height 33
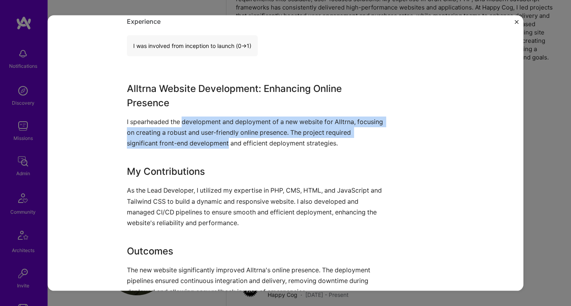
click at [194, 141] on p "I spearheaded the development and deployment of a new website for Alltrna, focu…" at bounding box center [256, 132] width 258 height 33
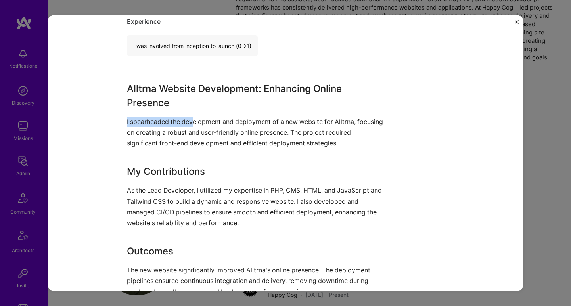
drag, startPoint x: 194, startPoint y: 141, endPoint x: 191, endPoint y: 117, distance: 23.5
click at [191, 117] on p "I spearheaded the development and deployment of a new website for Alltrna, focu…" at bounding box center [256, 132] width 258 height 33
click at [191, 118] on p "I spearheaded the development and deployment of a new website for Alltrna, focu…" at bounding box center [256, 132] width 258 height 33
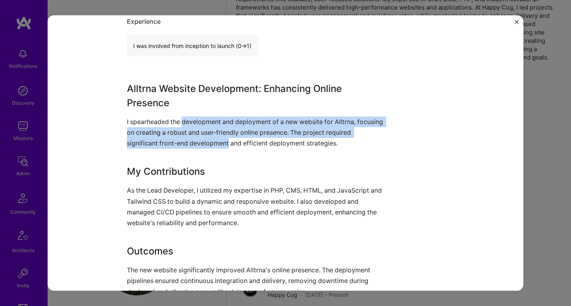
drag, startPoint x: 191, startPoint y: 118, endPoint x: 189, endPoint y: 139, distance: 21.2
click at [189, 139] on p "I spearheaded the development and deployment of a new website for Alltrna, focu…" at bounding box center [256, 132] width 258 height 33
drag, startPoint x: 189, startPoint y: 139, endPoint x: 191, endPoint y: 118, distance: 21.5
click at [191, 118] on p "I spearheaded the development and deployment of a new website for Alltrna, focu…" at bounding box center [256, 132] width 258 height 33
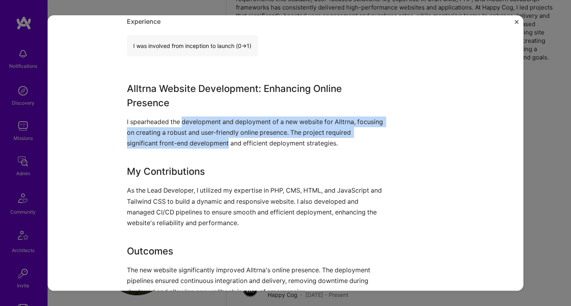
click at [191, 118] on p "I spearheaded the development and deployment of a new website for Alltrna, focu…" at bounding box center [256, 132] width 258 height 33
drag, startPoint x: 191, startPoint y: 118, endPoint x: 189, endPoint y: 137, distance: 19.5
click at [189, 137] on p "I spearheaded the development and deployment of a new website for Alltrna, focu…" at bounding box center [256, 132] width 258 height 33
click at [189, 138] on p "I spearheaded the development and deployment of a new website for Alltrna, focu…" at bounding box center [256, 132] width 258 height 33
drag, startPoint x: 189, startPoint y: 138, endPoint x: 191, endPoint y: 116, distance: 21.5
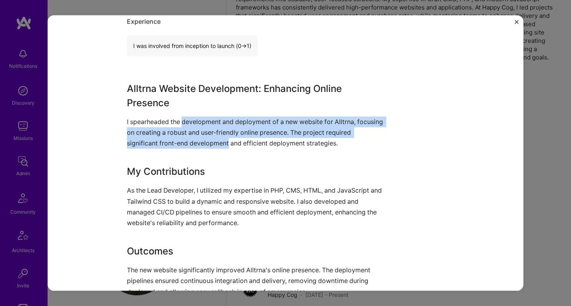
click at [191, 116] on p "I spearheaded the development and deployment of a new website for Alltrna, focu…" at bounding box center [256, 132] width 258 height 33
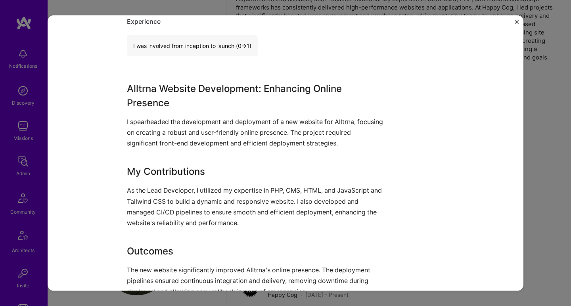
click at [191, 119] on p "I spearheaded the development and deployment of a new website for Alltrna, focu…" at bounding box center [256, 132] width 258 height 33
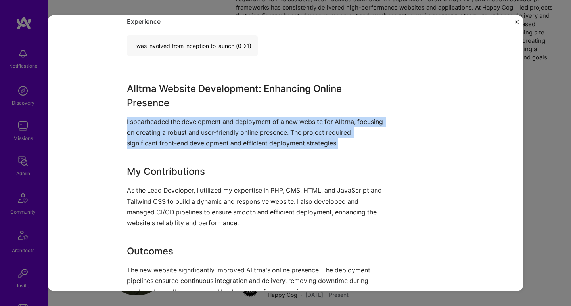
drag, startPoint x: 191, startPoint y: 119, endPoint x: 191, endPoint y: 135, distance: 15.9
click at [191, 135] on p "I spearheaded the development and deployment of a new website for Alltrna, focu…" at bounding box center [256, 132] width 258 height 33
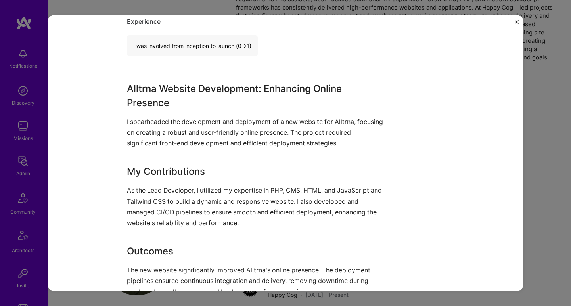
click at [193, 122] on p "I spearheaded the development and deployment of a new website for Alltrna, focu…" at bounding box center [256, 132] width 258 height 33
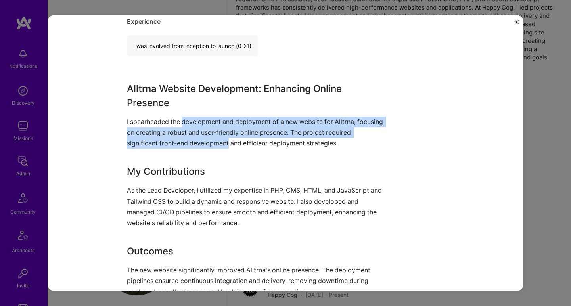
drag, startPoint x: 193, startPoint y: 122, endPoint x: 197, endPoint y: 136, distance: 15.2
click at [197, 136] on p "I spearheaded the development and deployment of a new website for Alltrna, focu…" at bounding box center [256, 132] width 258 height 33
drag
click at [197, 123] on p "I spearheaded the development and deployment of a new website for Alltrna, focu…" at bounding box center [256, 132] width 258 height 33
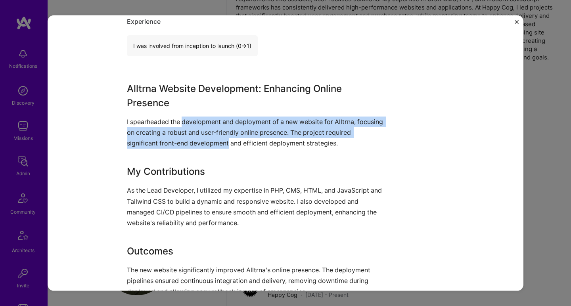
click at [197, 123] on p "I spearheaded the development and deployment of a new website for Alltrna, focu…" at bounding box center [256, 132] width 258 height 33
click at [196, 140] on p "I spearheaded the development and deployment of a new website for Alltrna, focu…" at bounding box center [256, 132] width 258 height 33
click at [197, 124] on p "I spearheaded the development and deployment of a new website for Alltrna, focu…" at bounding box center [256, 132] width 258 height 33
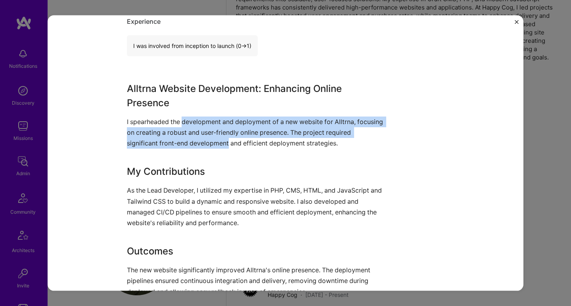
click at [197, 143] on p "I spearheaded the development and deployment of a new website for Alltrna, focu…" at bounding box center [256, 132] width 258 height 33
click at [198, 119] on p "I spearheaded the development and deployment of a new website for Alltrna, focu…" at bounding box center [256, 132] width 258 height 33
click at [195, 139] on p "I spearheaded the development and deployment of a new website for Alltrna, focu…" at bounding box center [256, 132] width 258 height 33
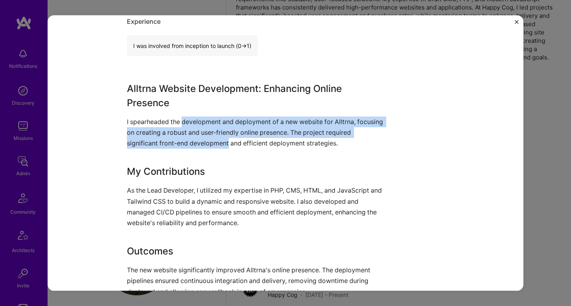
click at [195, 139] on p "I spearheaded the development and deployment of a new website for Alltrna, focu…" at bounding box center [256, 132] width 258 height 33
click at [198, 118] on p "I spearheaded the development and deployment of a new website for Alltrna, focu…" at bounding box center [256, 132] width 258 height 33
click at [196, 138] on p "I spearheaded the development and deployment of a new website for Alltrna, focu…" at bounding box center [256, 132] width 258 height 33
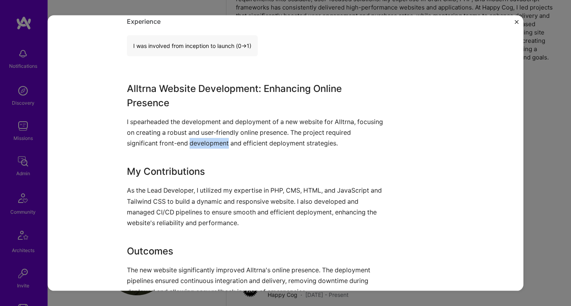
scroll to position [579, 0]
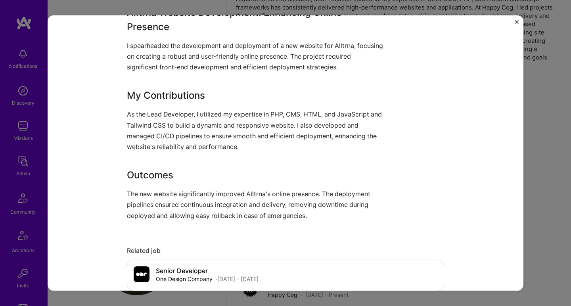
click at [169, 117] on p "As the Lead Developer, I utilized my expertise in PHP, CMS, HTML, and JavaScrip…" at bounding box center [256, 130] width 258 height 43
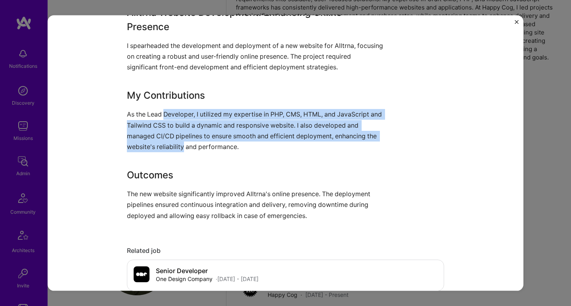
click at [170, 147] on p "As the Lead Developer, I utilized my expertise in PHP, CMS, HTML, and JavaScrip…" at bounding box center [256, 130] width 258 height 43
click at [172, 117] on p "As the Lead Developer, I utilized my expertise in PHP, CMS, HTML, and JavaScrip…" at bounding box center [256, 130] width 258 height 43
click at [190, 144] on p "As the Lead Developer, I utilized my expertise in PHP, CMS, HTML, and JavaScrip…" at bounding box center [256, 130] width 258 height 43
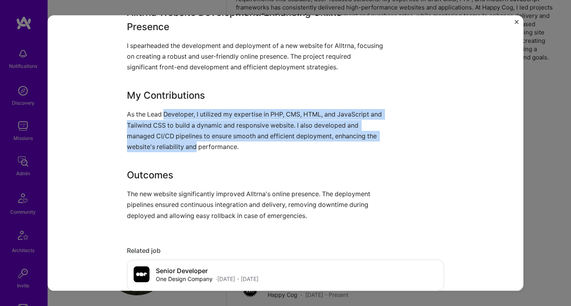
click at [190, 144] on p "As the Lead Developer, I utilized my expertise in PHP, CMS, HTML, and JavaScrip…" at bounding box center [256, 130] width 258 height 43
click at [189, 112] on p "As the Lead Developer, I utilized my expertise in PHP, CMS, HTML, and JavaScrip…" at bounding box center [256, 130] width 258 height 43
click at [177, 141] on p "As the Lead Developer, I utilized my expertise in PHP, CMS, HTML, and JavaScrip…" at bounding box center [256, 130] width 258 height 43
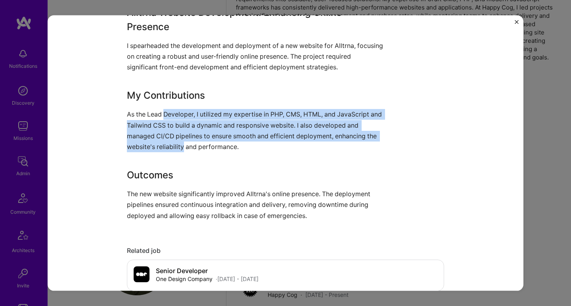
click at [179, 113] on p "As the Lead Developer, I utilized my expertise in PHP, CMS, HTML, and JavaScrip…" at bounding box center [256, 130] width 258 height 43
click at [179, 148] on p "As the Lead Developer, I utilized my expertise in PHP, CMS, HTML, and JavaScrip…" at bounding box center [256, 130] width 258 height 43
click at [174, 117] on p "As the Lead Developer, I utilized my expertise in PHP, CMS, HTML, and JavaScrip…" at bounding box center [256, 130] width 258 height 43
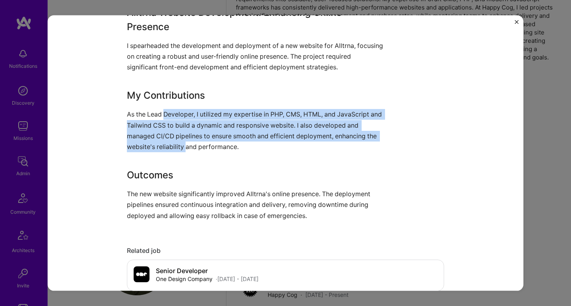
click at [174, 117] on p "As the Lead Developer, I utilized my expertise in PHP, CMS, HTML, and JavaScrip…" at bounding box center [256, 130] width 258 height 43
click at [190, 141] on p "As the Lead Developer, I utilized my expertise in PHP, CMS, HTML, and JavaScrip…" at bounding box center [256, 130] width 258 height 43
click at [188, 111] on p "As the Lead Developer, I utilized my expertise in PHP, CMS, HTML, and JavaScrip…" at bounding box center [256, 130] width 258 height 43
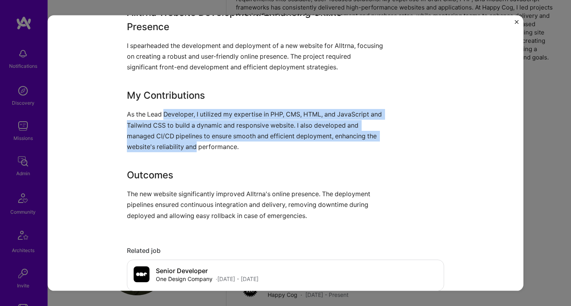
click at [182, 142] on p "As the Lead Developer, I utilized my expertise in PHP, CMS, HTML, and JavaScrip…" at bounding box center [256, 130] width 258 height 43
click at [183, 116] on p "As the Lead Developer, I utilized my expertise in PHP, CMS, HTML, and JavaScrip…" at bounding box center [256, 130] width 258 height 43
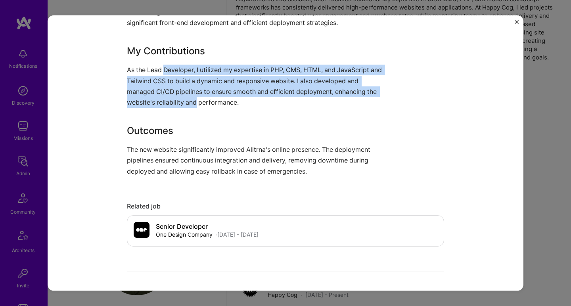
scroll to position [647, 0]
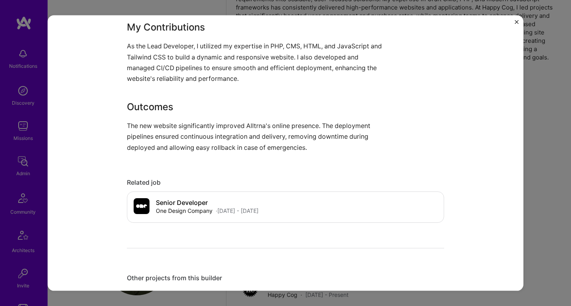
click at [177, 125] on p "The new website significantly improved Alltrna's online presence. The deploymen…" at bounding box center [256, 136] width 258 height 33
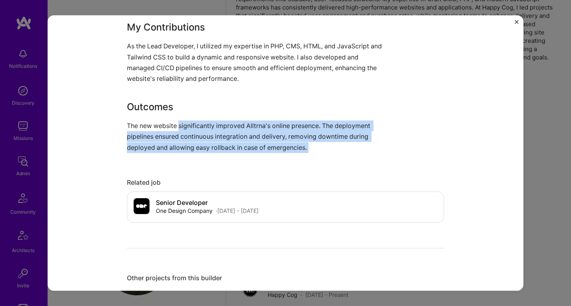
click at [176, 150] on p "The new website significantly improved Alltrna's online presence. The deploymen…" at bounding box center [256, 136] width 258 height 33
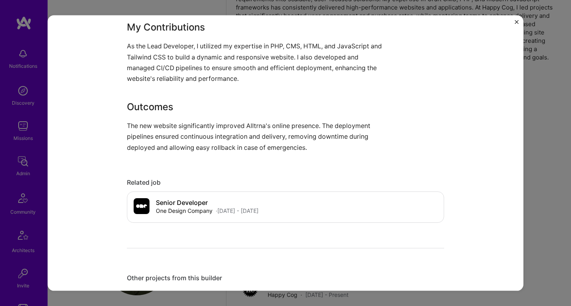
click at [176, 150] on p "The new website significantly improved Alltrna's online presence. The deploymen…" at bounding box center [256, 136] width 258 height 33
click at [202, 144] on p "The new website significantly improved Alltrna's online presence. The deploymen…" at bounding box center [256, 136] width 258 height 33
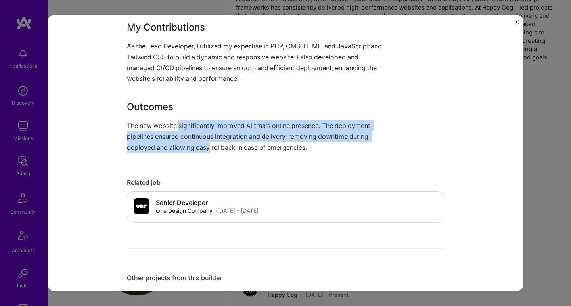
click at [197, 127] on p "The new website significantly improved Alltrna's online presence. The deploymen…" at bounding box center [256, 136] width 258 height 33
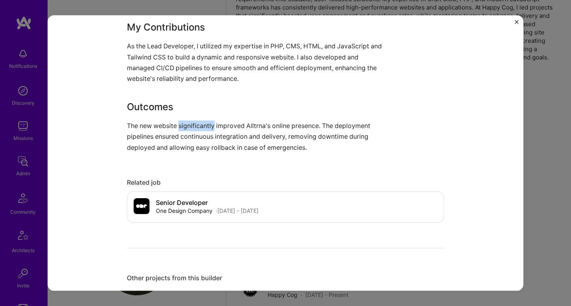
click at [197, 127] on p "The new website significantly improved Alltrna's online presence. The deploymen…" at bounding box center [256, 136] width 258 height 33
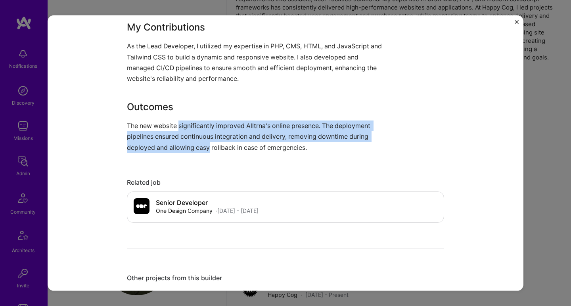
click at [193, 142] on p "The new website significantly improved Alltrna's online presence. The deploymen…" at bounding box center [256, 136] width 258 height 33
click at [195, 122] on p "The new website significantly improved Alltrna's online presence. The deploymen…" at bounding box center [256, 136] width 258 height 33
click at [184, 141] on p "The new website significantly improved Alltrna's online presence. The deploymen…" at bounding box center [256, 136] width 258 height 33
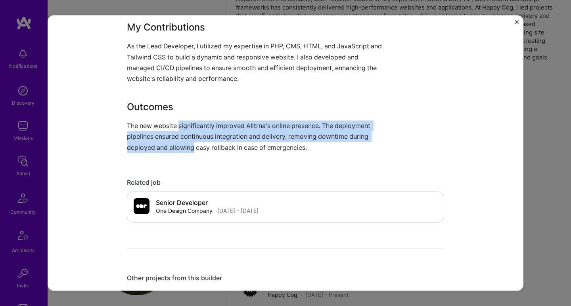
click at [184, 141] on p "The new website significantly improved Alltrna's online presence. The deploymen…" at bounding box center [256, 136] width 258 height 33
click at [187, 124] on p "The new website significantly improved Alltrna's online presence. The deploymen…" at bounding box center [256, 136] width 258 height 33
click at [182, 146] on p "The new website significantly improved Alltrna's online presence. The deploymen…" at bounding box center [256, 136] width 258 height 33
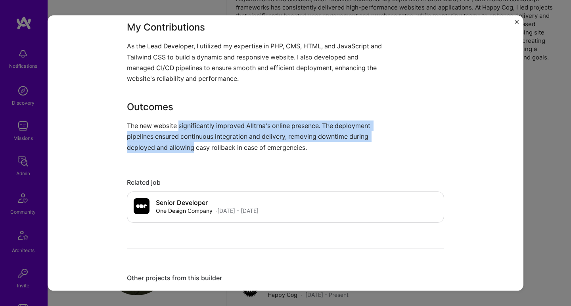
click at [187, 124] on p "The new website significantly improved Alltrna's online presence. The deploymen…" at bounding box center [256, 136] width 258 height 33
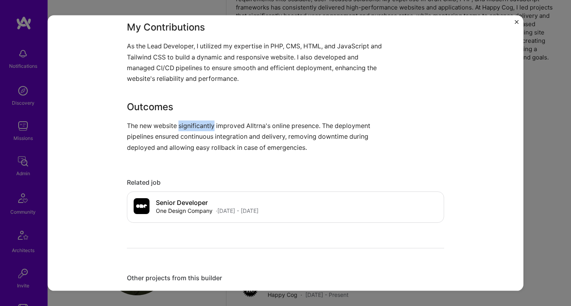
click at [187, 124] on p "The new website significantly improved Alltrna's online presence. The deploymen…" at bounding box center [256, 136] width 258 height 33
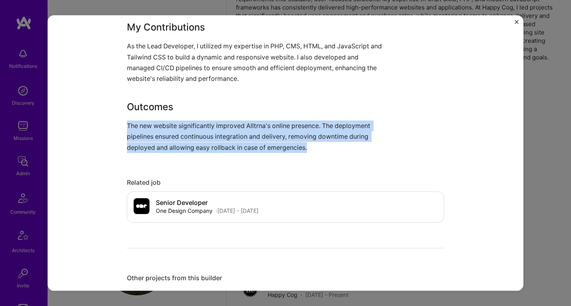
click at [187, 125] on p "The new website significantly improved Alltrna's online presence. The deploymen…" at bounding box center [256, 136] width 258 height 33
click at [195, 143] on p "The new website significantly improved Alltrna's online presence. The deploymen…" at bounding box center [256, 136] width 258 height 33
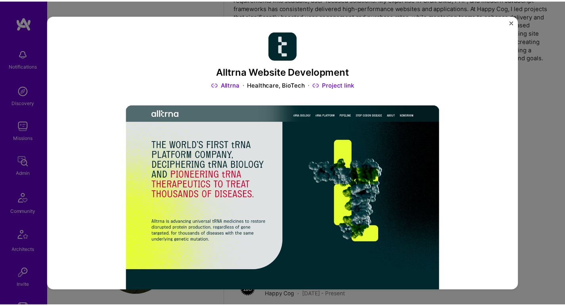
scroll to position [0, 0]
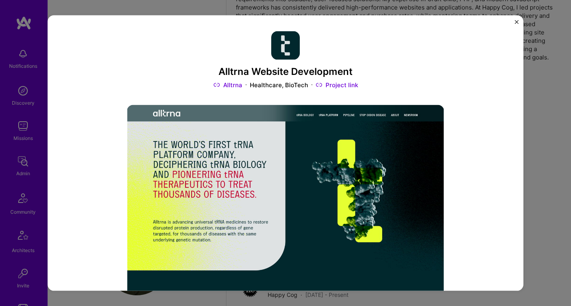
click at [534, 70] on div "Alltrna Website Development Alltrna Healthcare, BioTech Project link Role Lead …" at bounding box center [285, 153] width 571 height 306
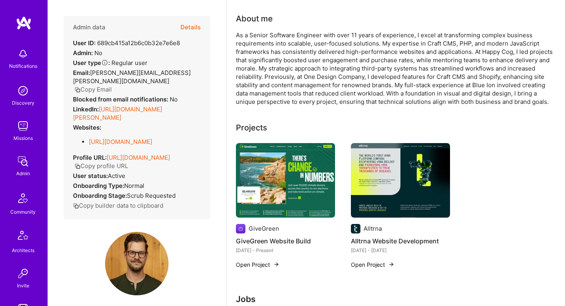
scroll to position [243, 0]
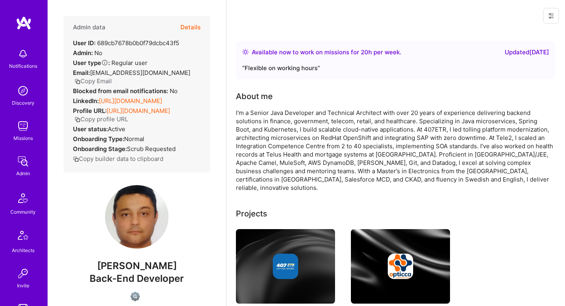
click at [114, 97] on link "[URL][DOMAIN_NAME]" at bounding box center [130, 101] width 63 height 8
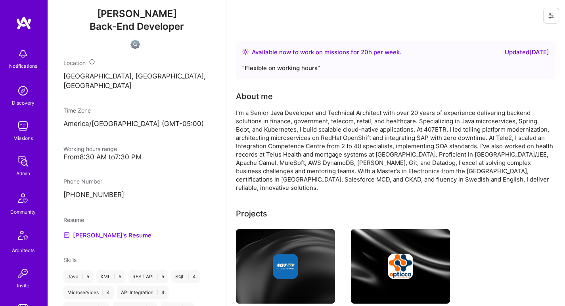
scroll to position [274, 0]
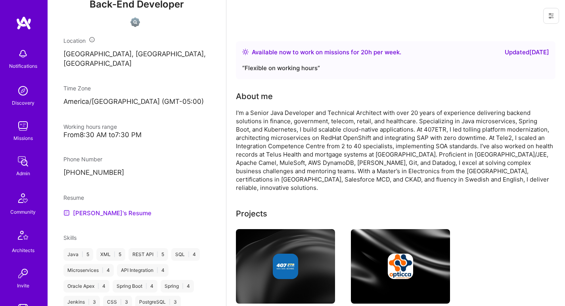
click at [76, 208] on link "[PERSON_NAME]'s Resume" at bounding box center [107, 213] width 88 height 10
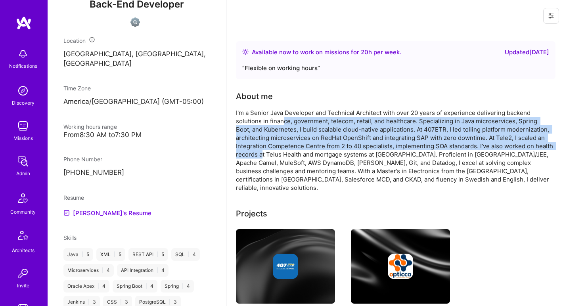
drag, startPoint x: 282, startPoint y: 125, endPoint x: 282, endPoint y: 153, distance: 28.1
click at [282, 153] on div "I'm a Senior Java Developer and Technical Architect with over 20 years of exper…" at bounding box center [394, 150] width 317 height 83
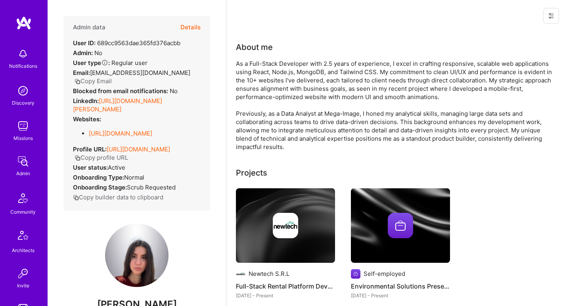
click at [134, 97] on link "[URL][DOMAIN_NAME][PERSON_NAME]" at bounding box center [117, 105] width 89 height 16
click at [130, 130] on link "[URL][DOMAIN_NAME]" at bounding box center [120, 134] width 63 height 8
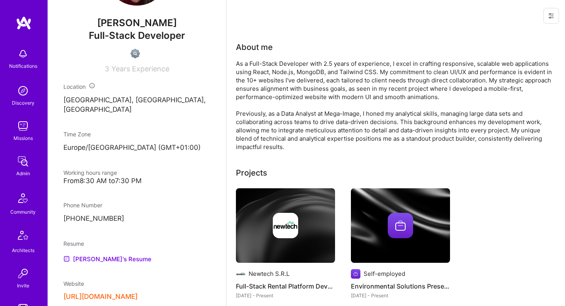
scroll to position [333, 0]
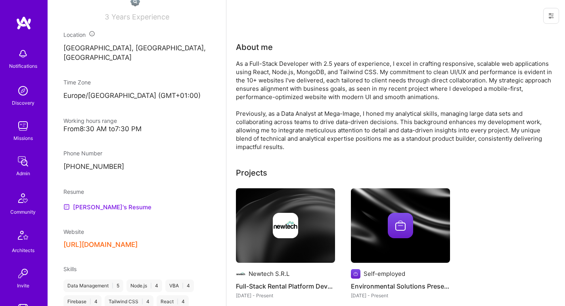
click at [97, 202] on link "[PERSON_NAME]'s Resume" at bounding box center [107, 207] width 88 height 10
click at [258, 73] on div "As a Full-Stack Developer with 2.5 years of experience, I excel in crafting res…" at bounding box center [394, 105] width 317 height 92
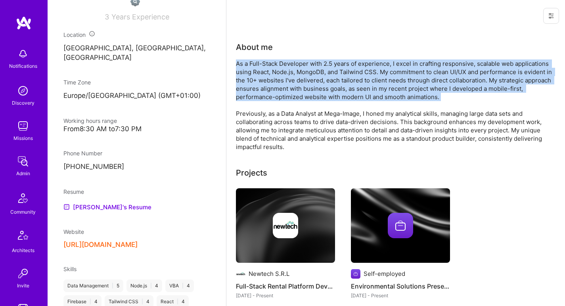
click at [258, 73] on div "As a Full-Stack Developer with 2.5 years of experience, I excel in crafting res…" at bounding box center [394, 105] width 317 height 92
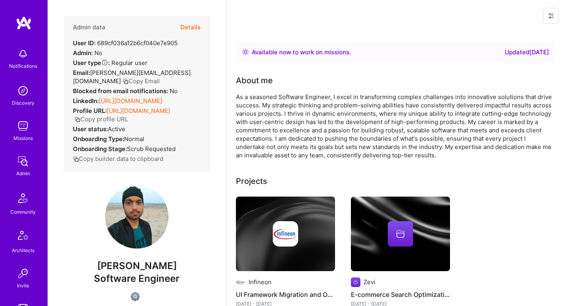
click at [154, 103] on link "[URL][DOMAIN_NAME]" at bounding box center [130, 101] width 63 height 8
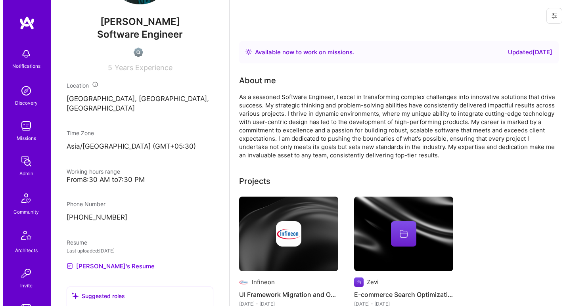
scroll to position [355, 0]
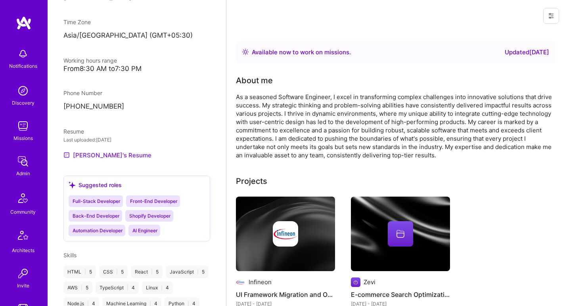
click at [79, 159] on link "[PERSON_NAME]'s Resume" at bounding box center [107, 155] width 88 height 10
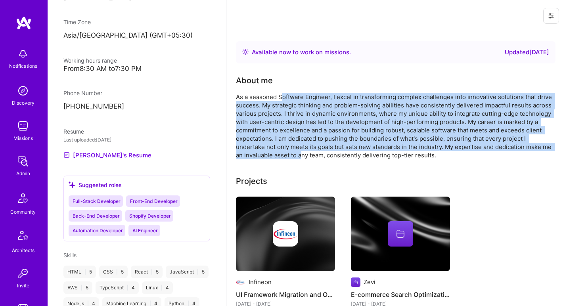
drag, startPoint x: 282, startPoint y: 98, endPoint x: 301, endPoint y: 157, distance: 62.2
click at [301, 157] on div "As a seasoned Software Engineer, I excel in transforming complex challenges int…" at bounding box center [394, 126] width 317 height 67
drag, startPoint x: 301, startPoint y: 157, endPoint x: 294, endPoint y: 95, distance: 62.7
click at [294, 95] on div "As a seasoned Software Engineer, I excel in transforming complex challenges int…" at bounding box center [394, 126] width 317 height 67
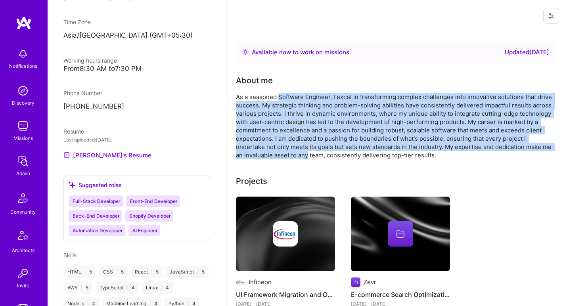
click at [294, 95] on div "As a seasoned Software Engineer, I excel in transforming complex challenges int…" at bounding box center [394, 126] width 317 height 67
drag, startPoint x: 294, startPoint y: 95, endPoint x: 292, endPoint y: 152, distance: 57.5
click at [292, 152] on div "As a seasoned Software Engineer, I excel in transforming complex challenges int…" at bounding box center [394, 126] width 317 height 67
drag, startPoint x: 292, startPoint y: 152, endPoint x: 293, endPoint y: 94, distance: 57.9
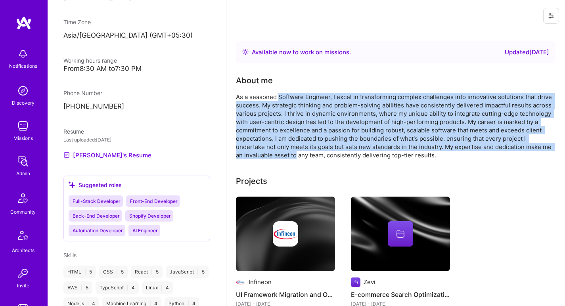
click at [293, 94] on div "As a seasoned Software Engineer, I excel in transforming complex challenges int…" at bounding box center [394, 126] width 317 height 67
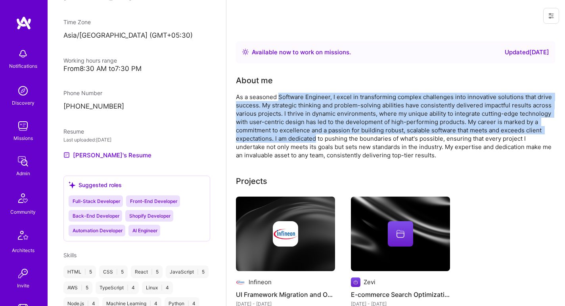
drag, startPoint x: 293, startPoint y: 94, endPoint x: 294, endPoint y: 141, distance: 46.8
click at [294, 141] on div "As a seasoned Software Engineer, I excel in transforming complex challenges int…" at bounding box center [394, 126] width 317 height 67
